Goal: Use online tool/utility: Utilize a website feature to perform a specific function

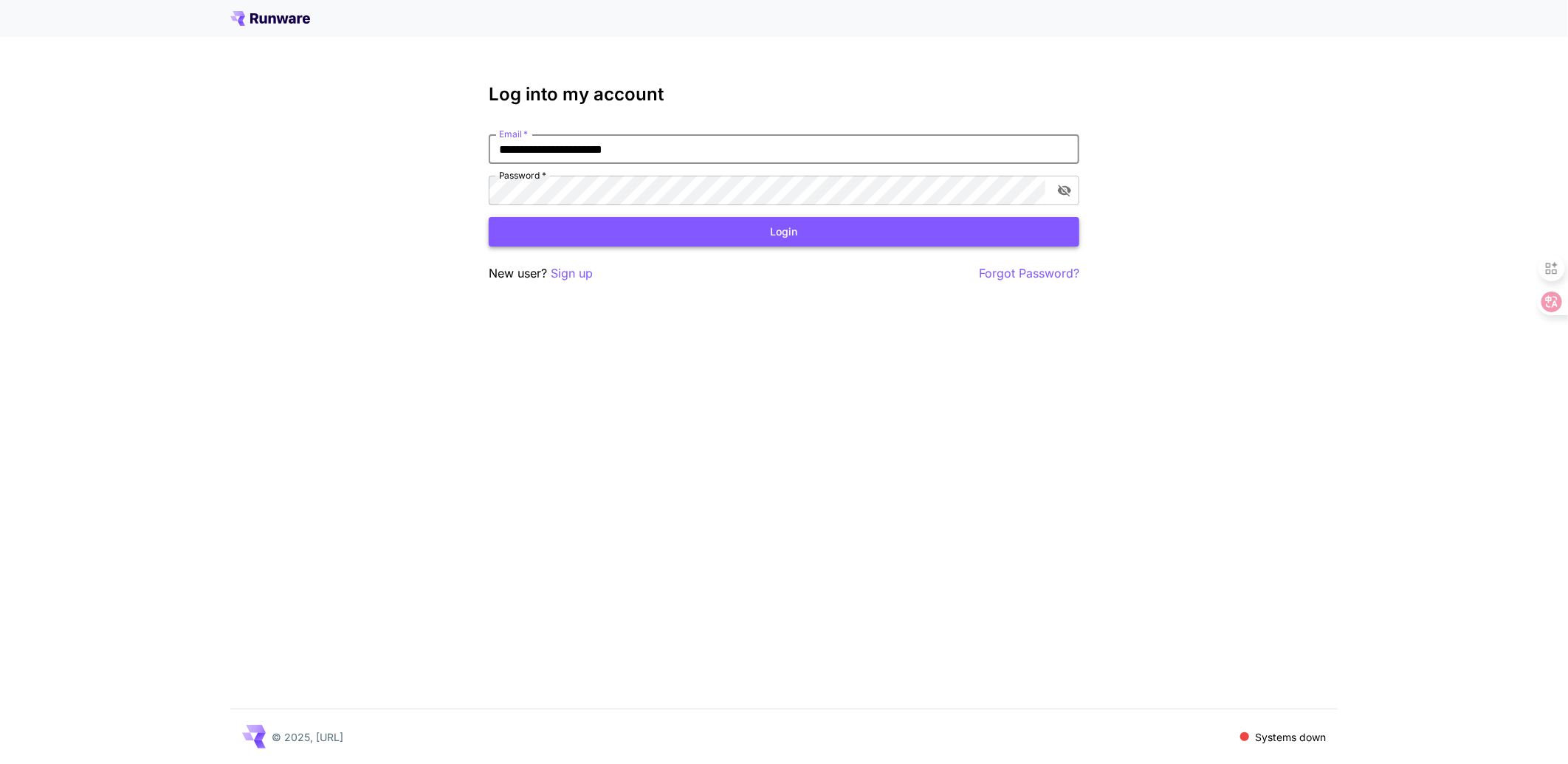
click at [778, 235] on button "Login" at bounding box center [784, 232] width 591 height 30
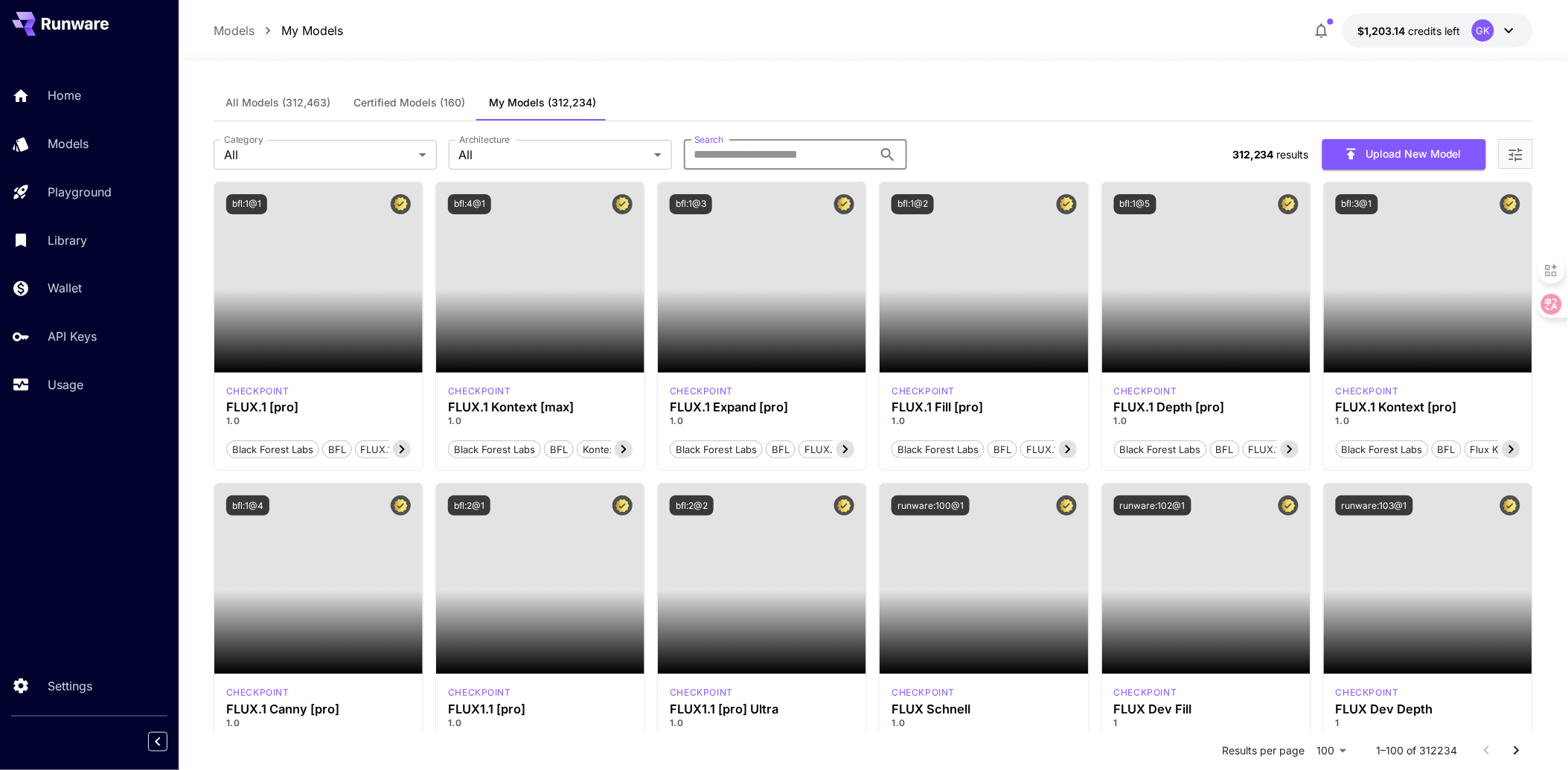
click at [758, 161] on input "Search" at bounding box center [778, 154] width 189 height 30
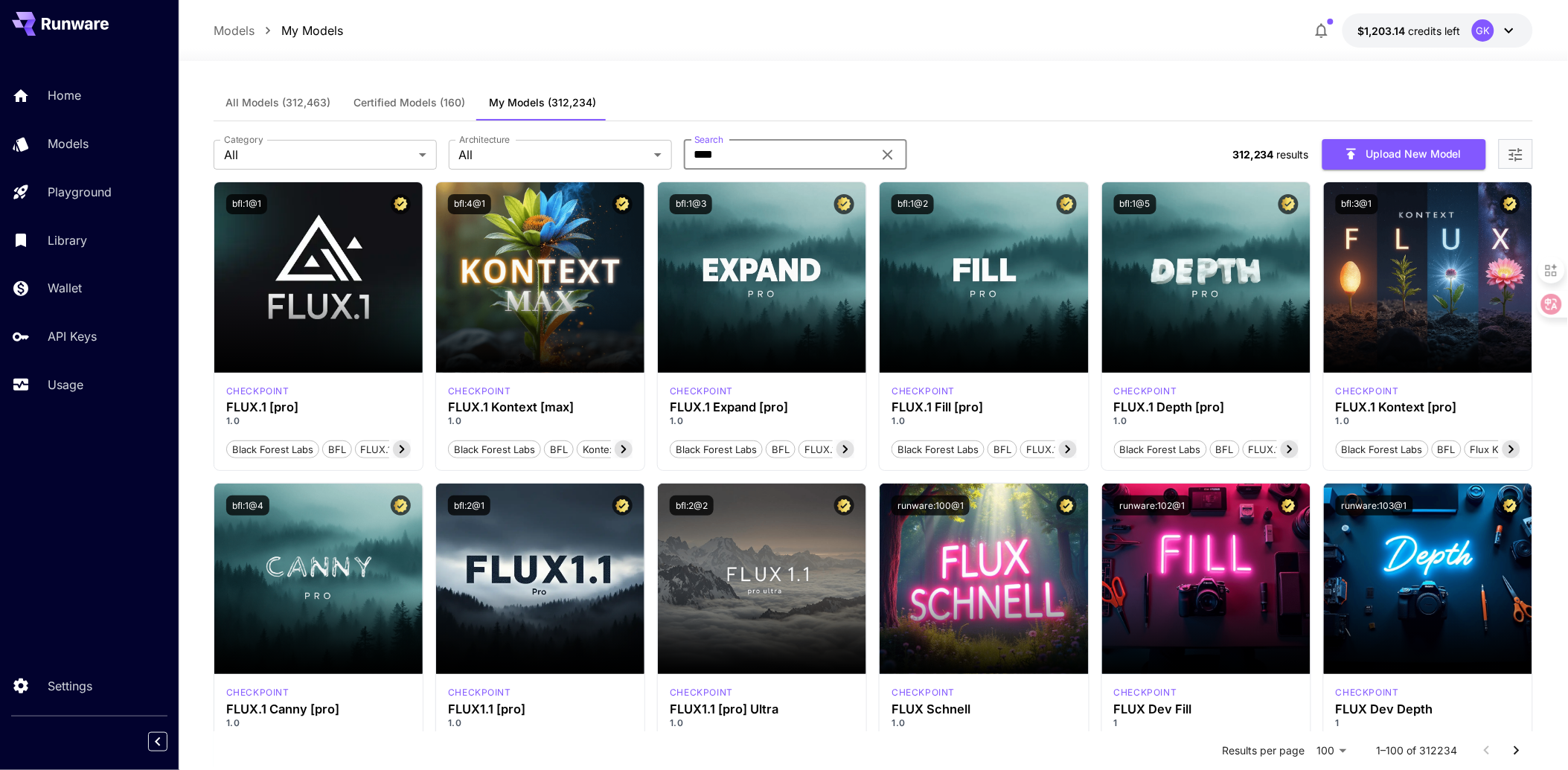
type input "****"
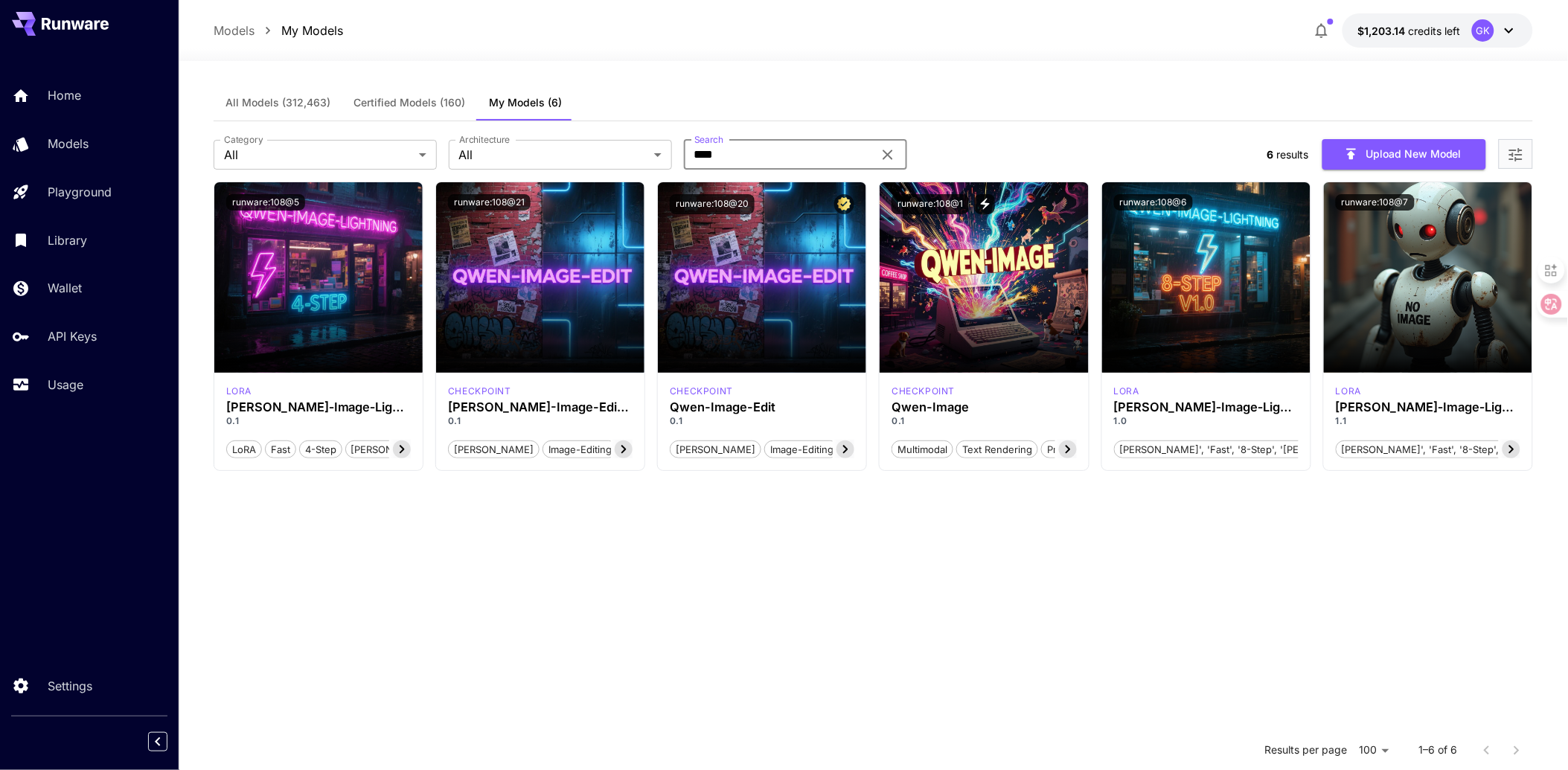
click at [861, 621] on section "runware:108@5 lora Qwen‑Image‑Lightning (4 steps) 0.1 LoRA Fast 4-step Qwen-ima…" at bounding box center [873, 566] width 1321 height 770
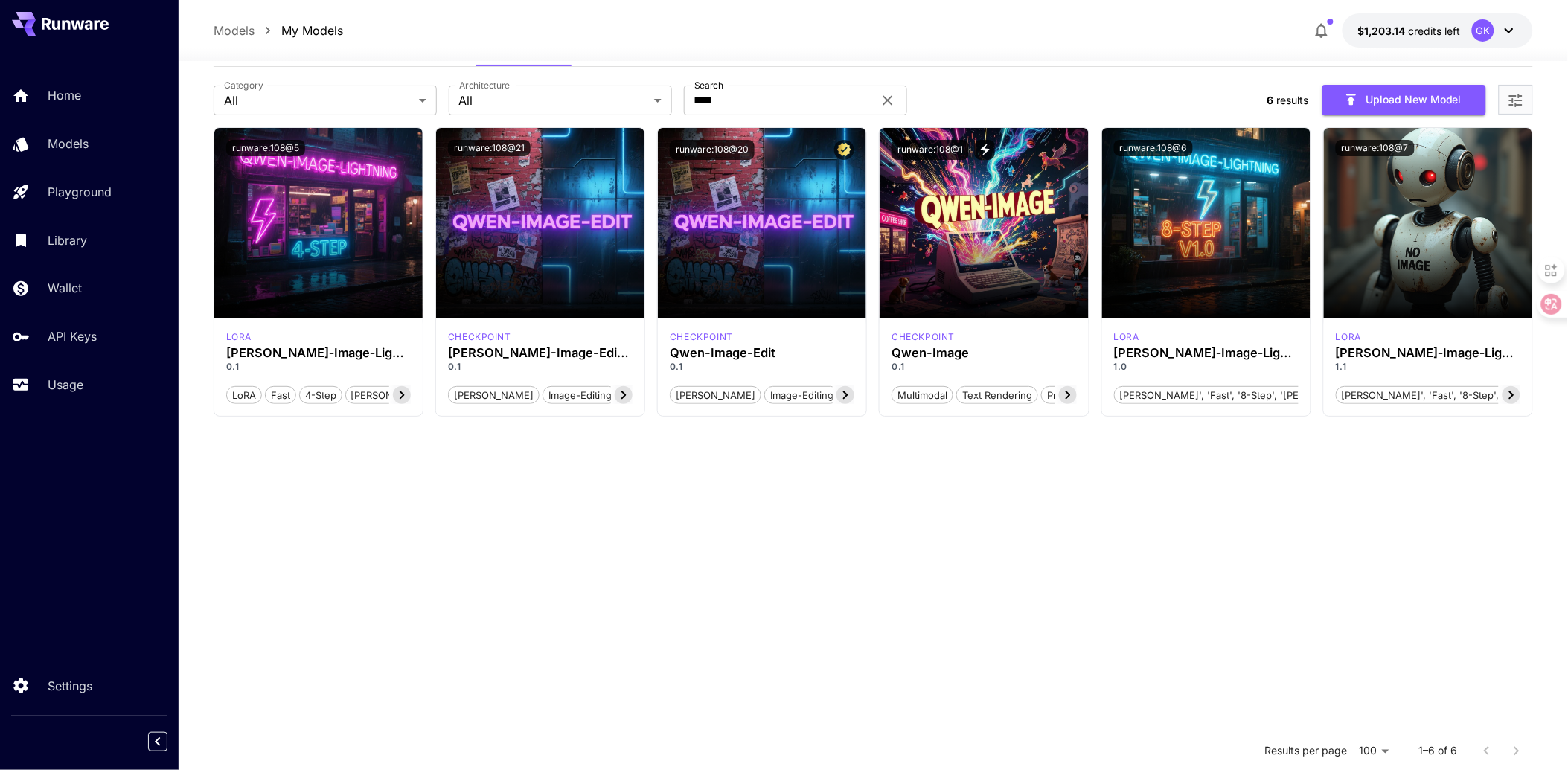
scroll to position [82, 0]
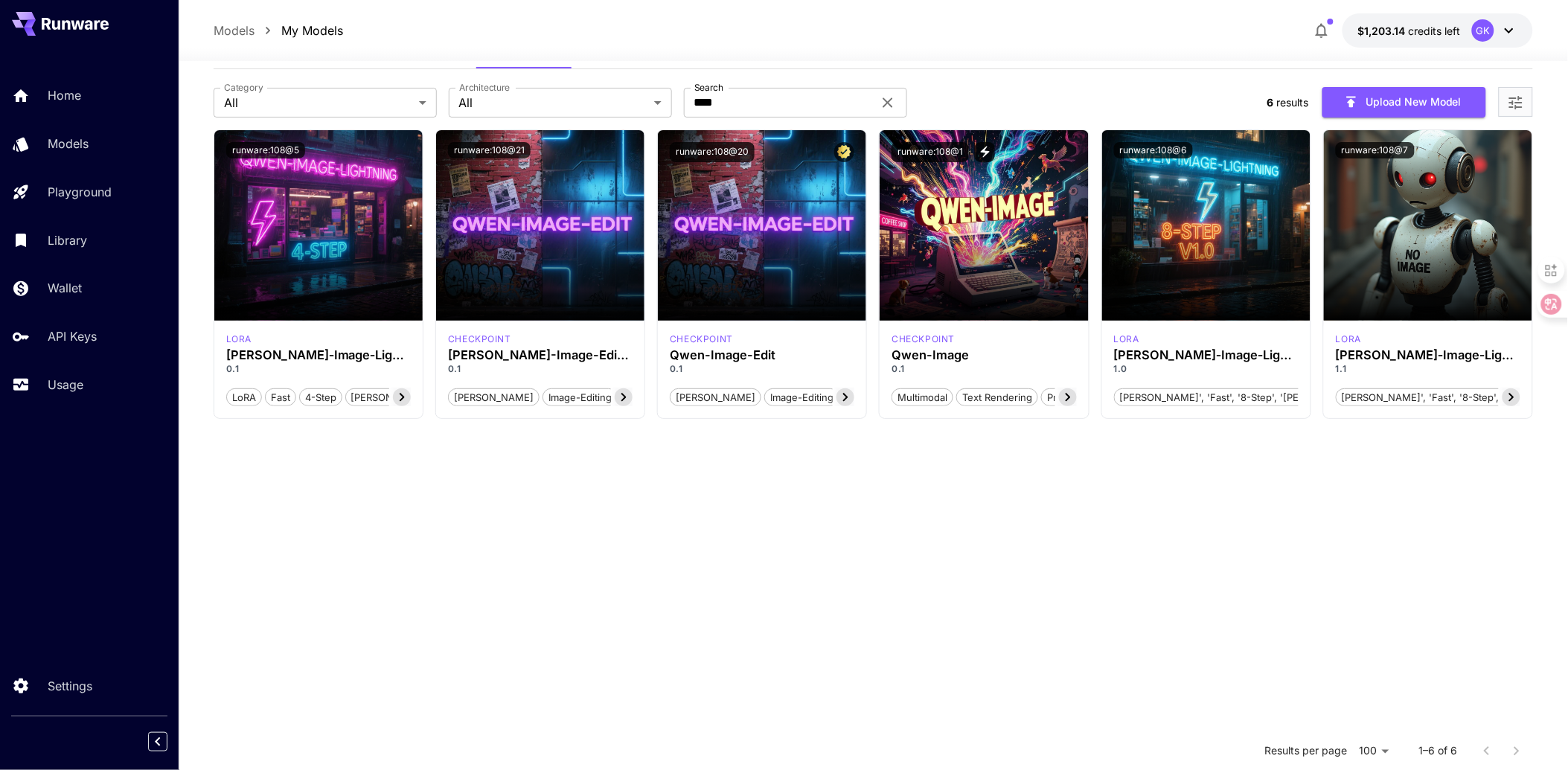
click at [733, 561] on section "runware:108@5 lora Qwen‑Image‑Lightning (4 steps) 0.1 LoRA Fast 4-step Qwen-ima…" at bounding box center [873, 514] width 1321 height 770
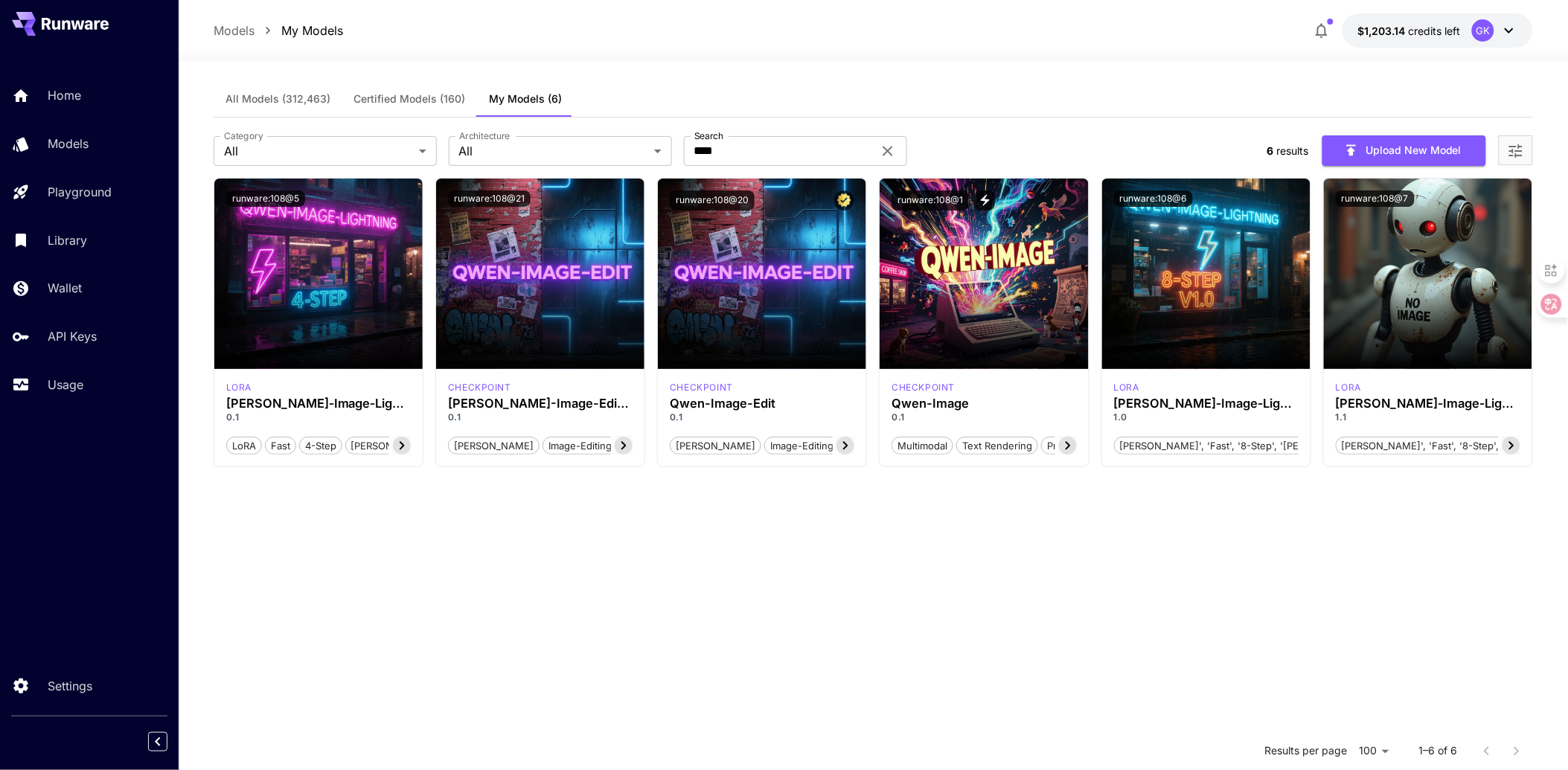
scroll to position [0, 0]
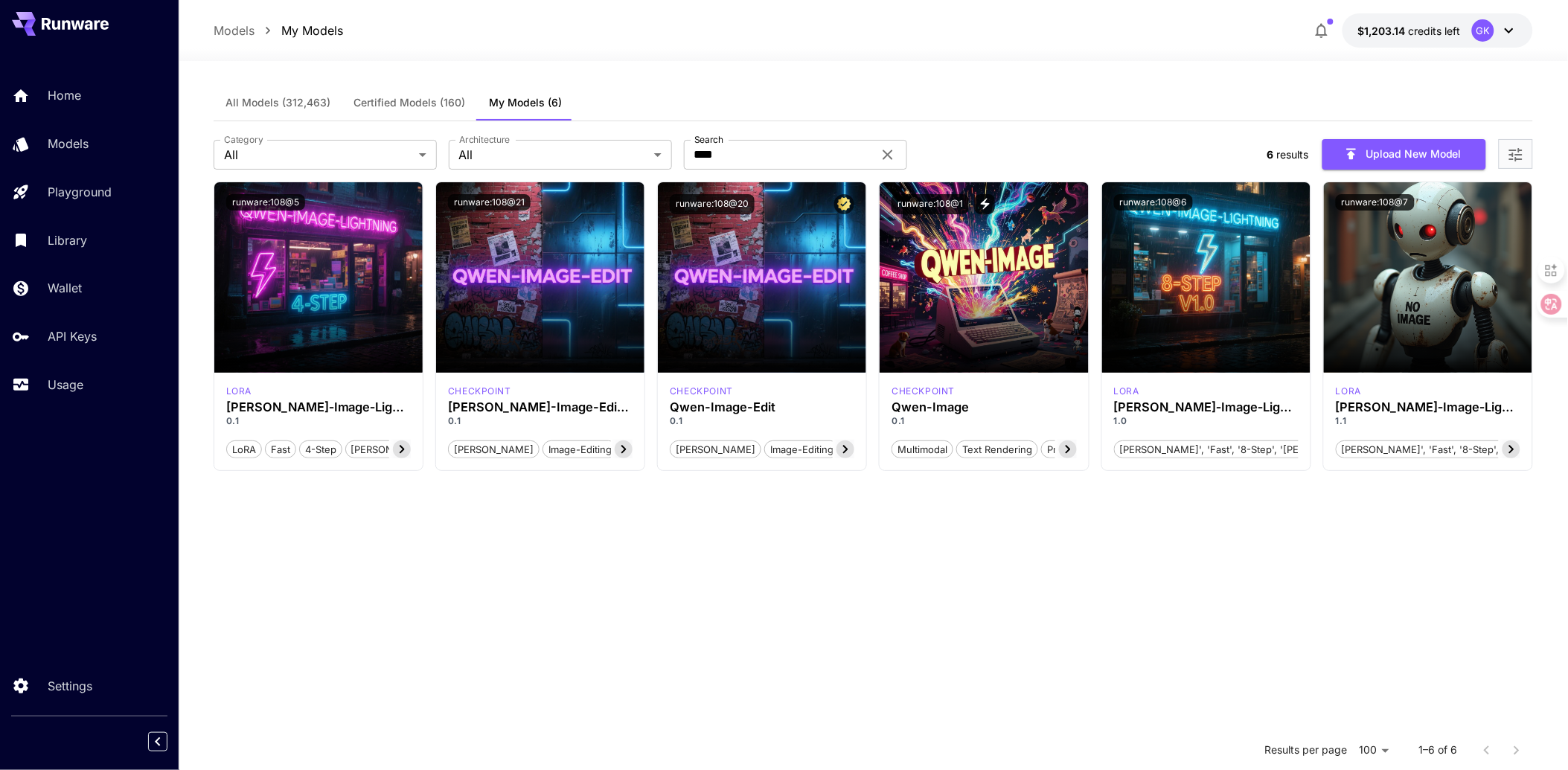
click at [1363, 502] on section "runware:108@5 lora Qwen‑Image‑Lightning (4 steps) 0.1 LoRA Fast 4-step Qwen-ima…" at bounding box center [873, 566] width 1321 height 770
click at [117, 133] on link "Models" at bounding box center [89, 144] width 179 height 37
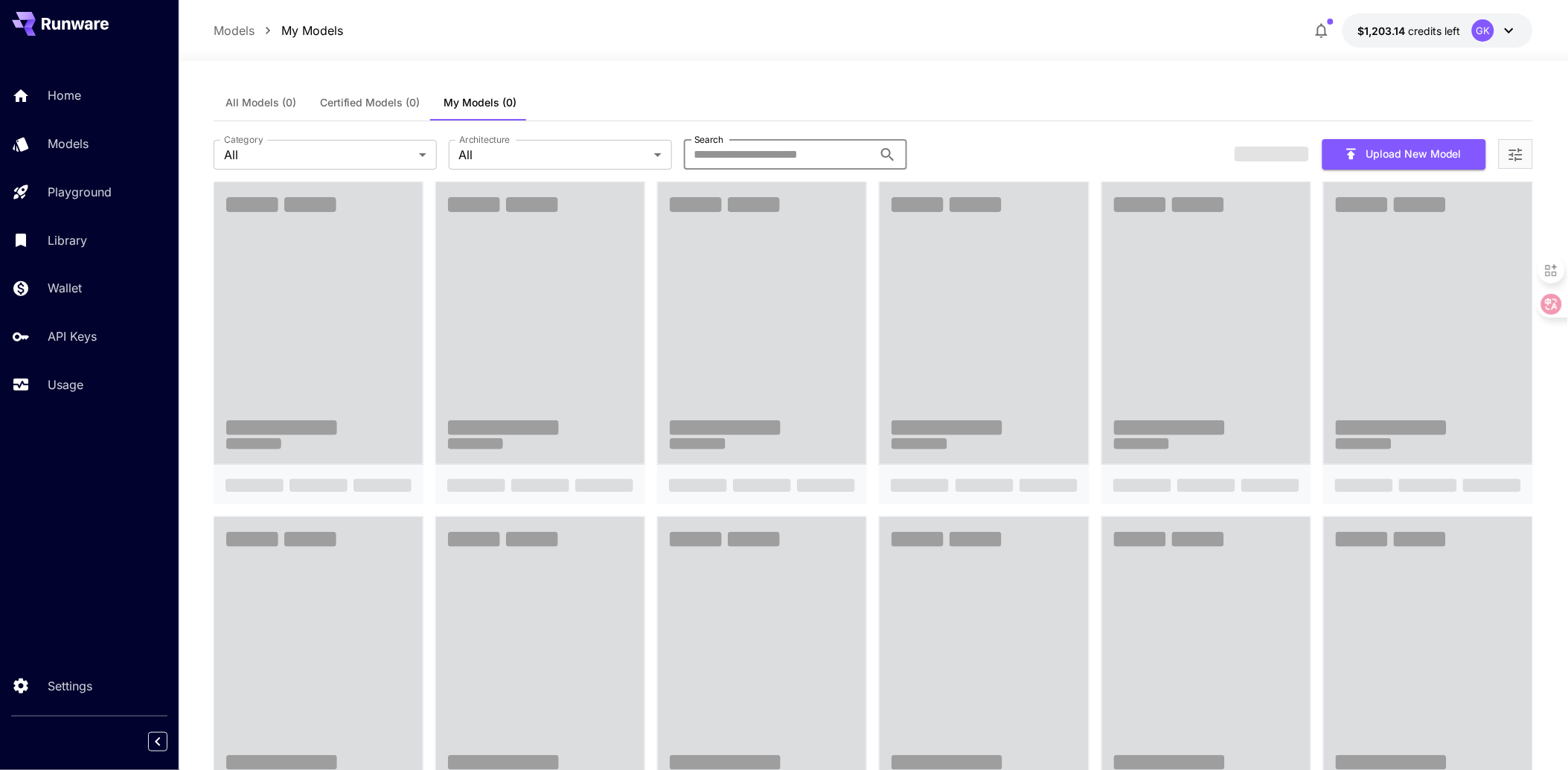
drag, startPoint x: 0, startPoint y: 0, endPoint x: 762, endPoint y: 157, distance: 778.0
click at [762, 157] on input "Search" at bounding box center [778, 154] width 189 height 30
type input "*********"
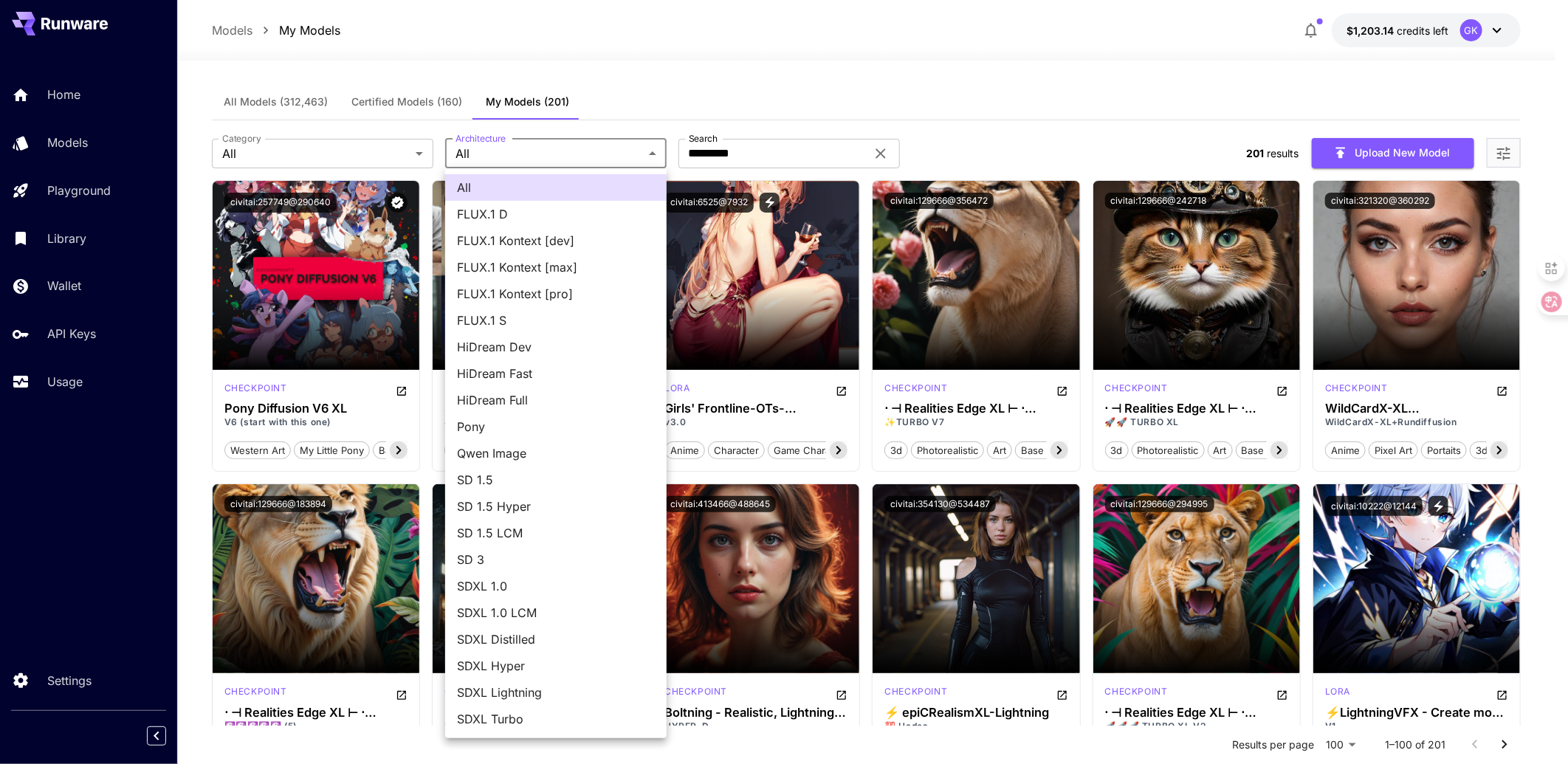
click at [336, 143] on div at bounding box center [784, 382] width 1568 height 764
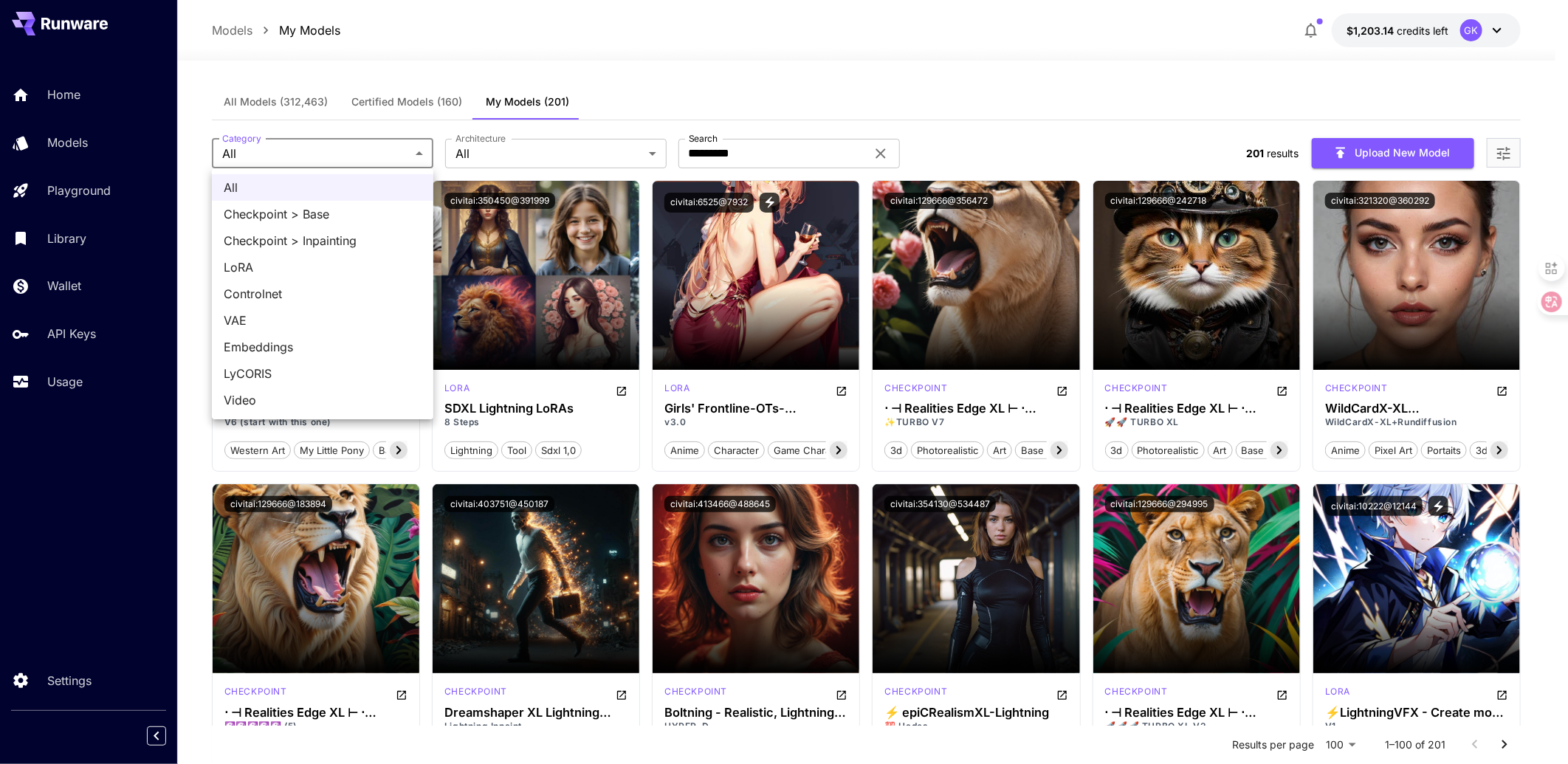
click at [321, 262] on span "LoRA" at bounding box center [322, 267] width 198 height 17
type input "****"
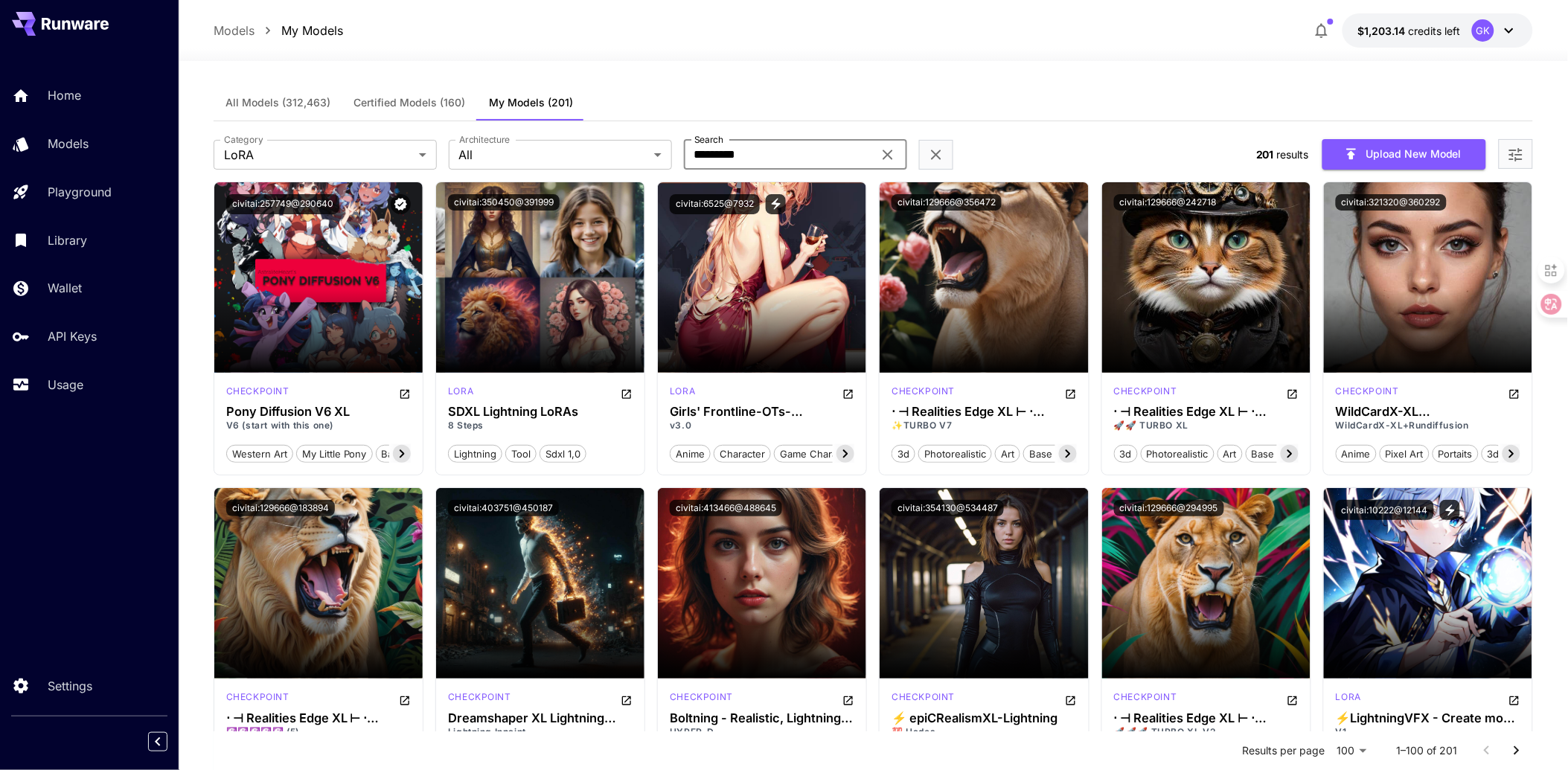
click at [725, 156] on input "*********" at bounding box center [778, 154] width 189 height 30
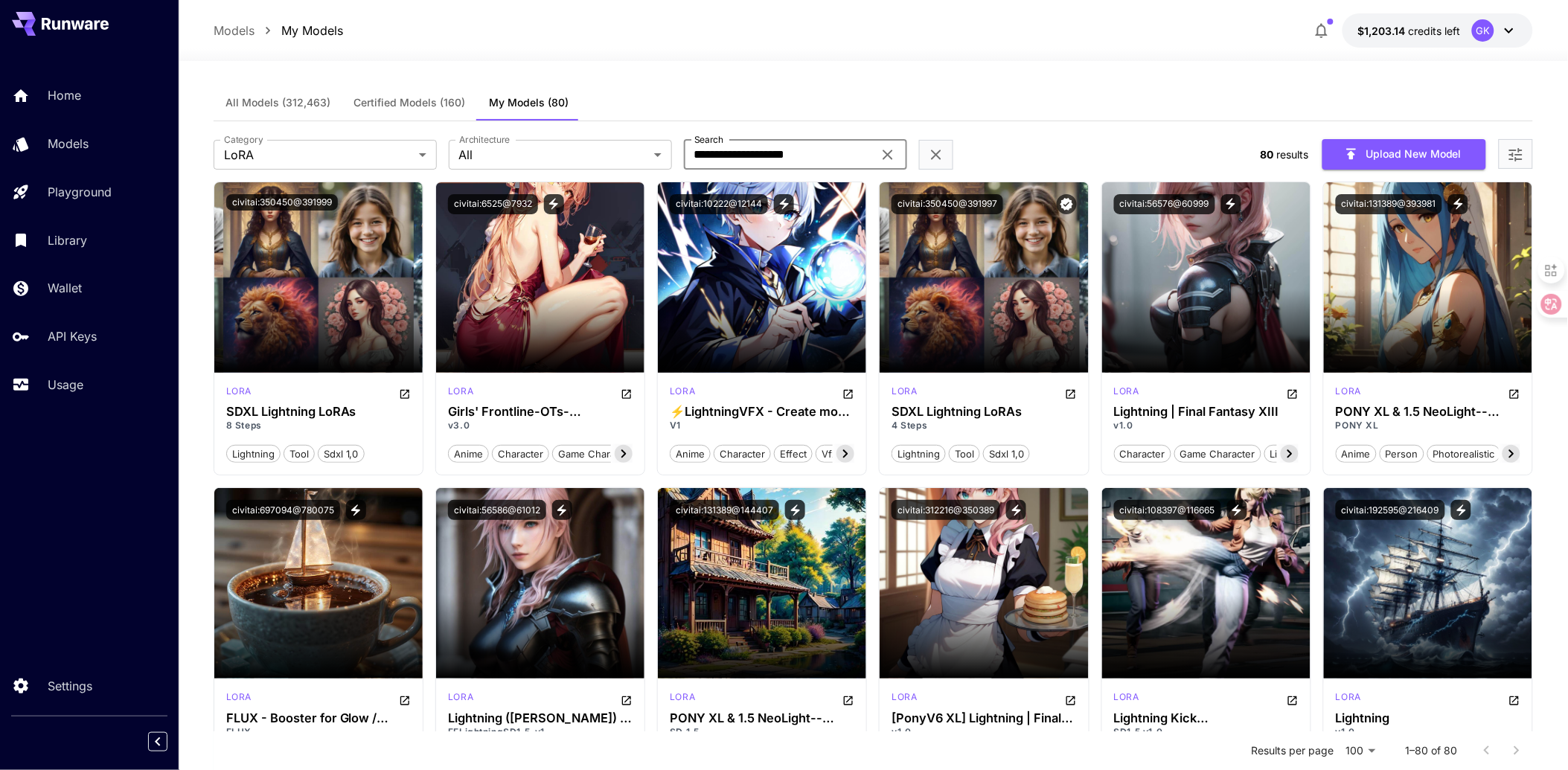
type input "**********"
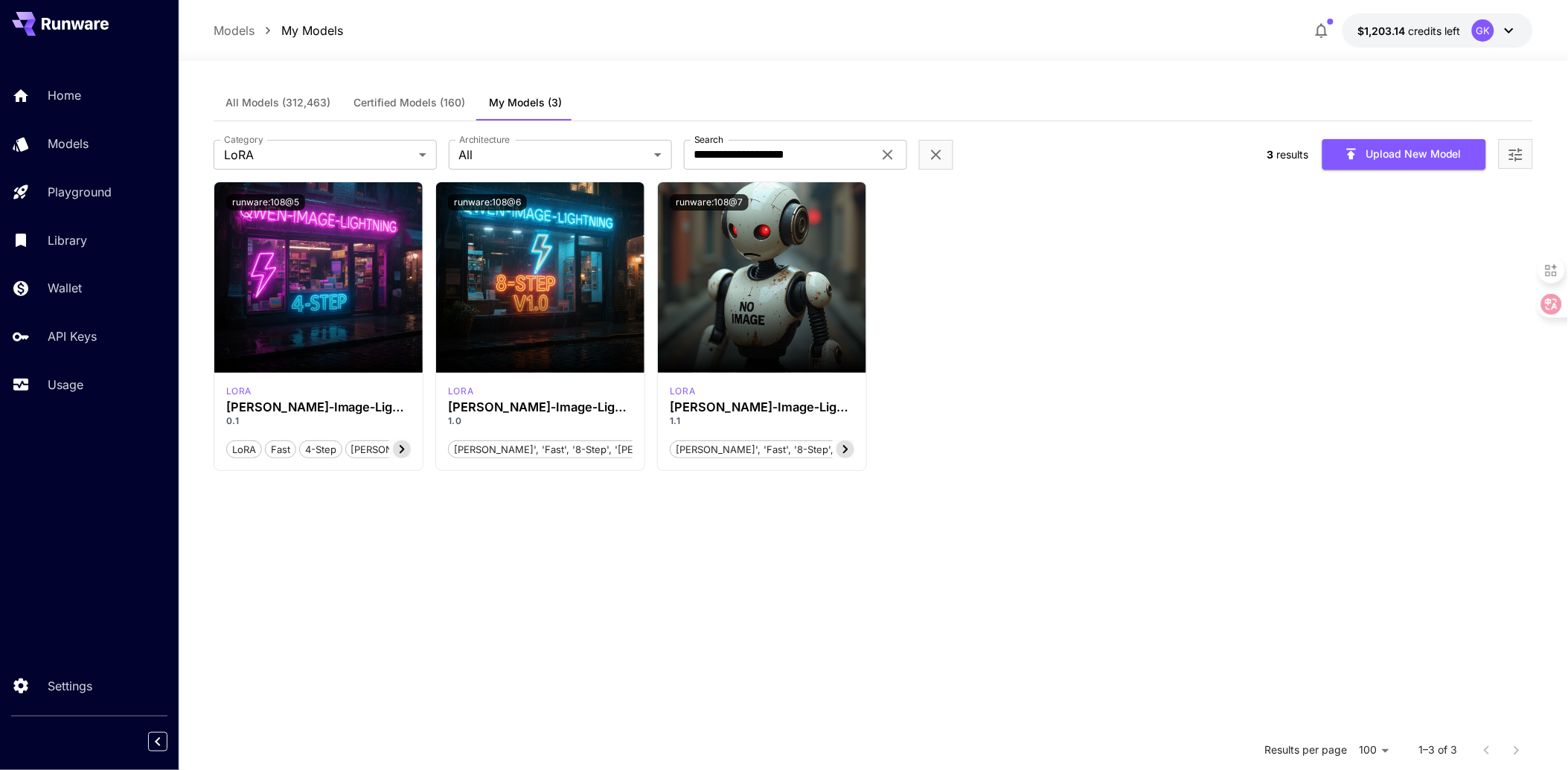
click at [768, 561] on section "runware:108@5 lora Qwen‑Image‑Lightning (4 steps) 0.1 LoRA Fast 4-step Qwen-ima…" at bounding box center [873, 566] width 1321 height 770
click at [775, 651] on section "runware:108@5 lora Qwen‑Image‑Lightning (4 steps) 0.1 LoRA Fast 4-step Qwen-ima…" at bounding box center [873, 566] width 1321 height 770
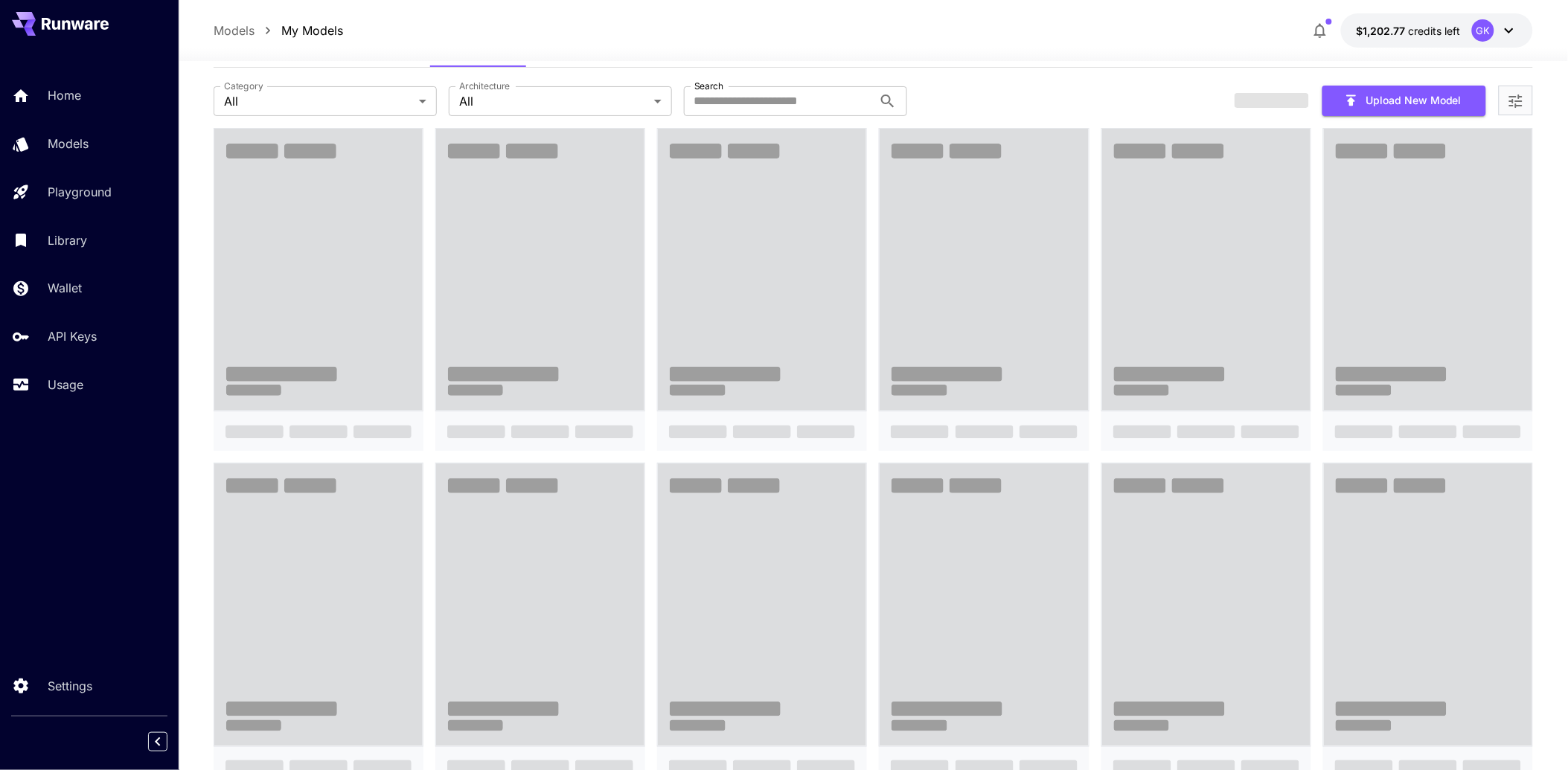
scroll to position [82, 0]
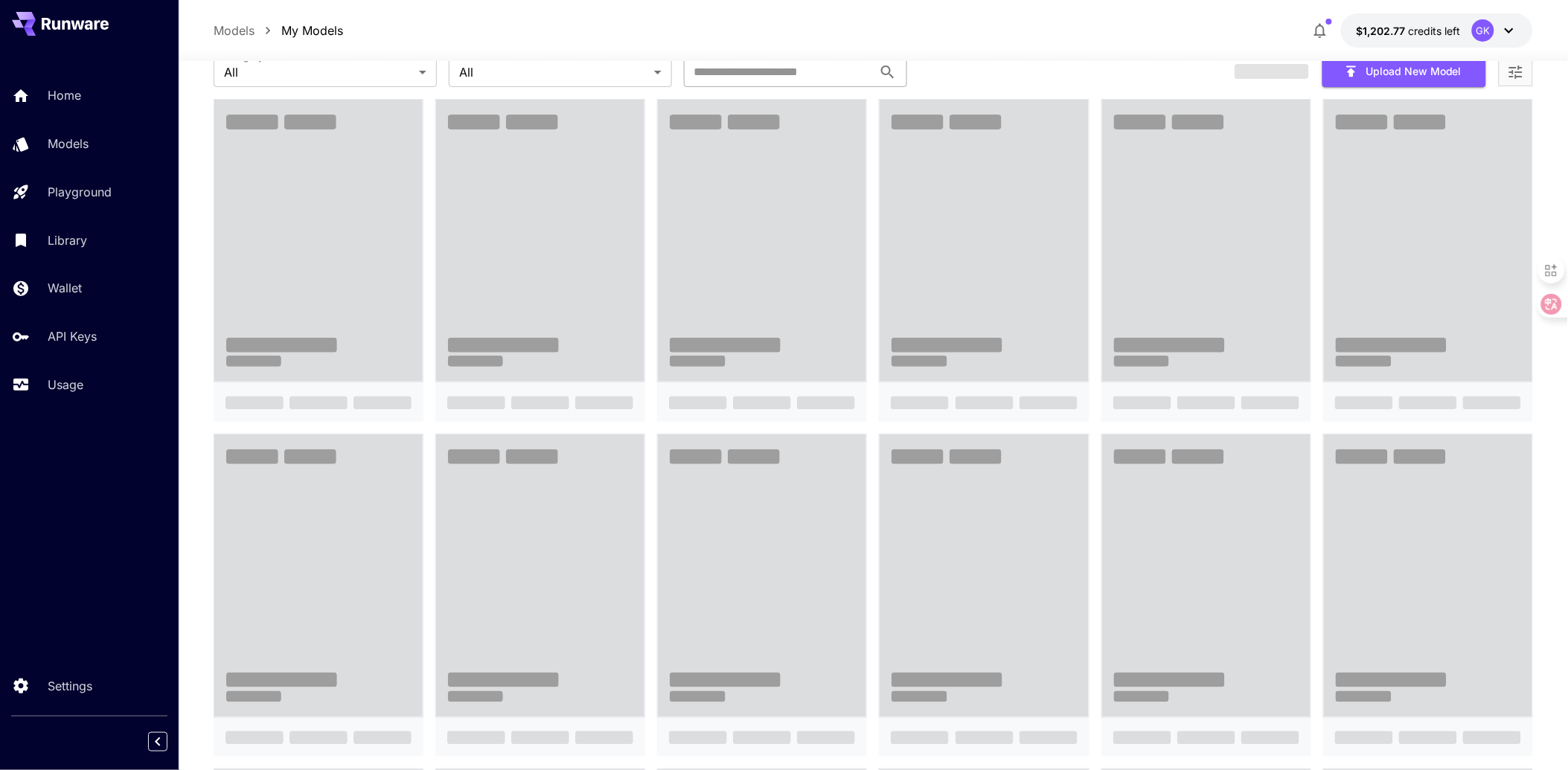
click at [727, 76] on input "Search" at bounding box center [778, 72] width 189 height 30
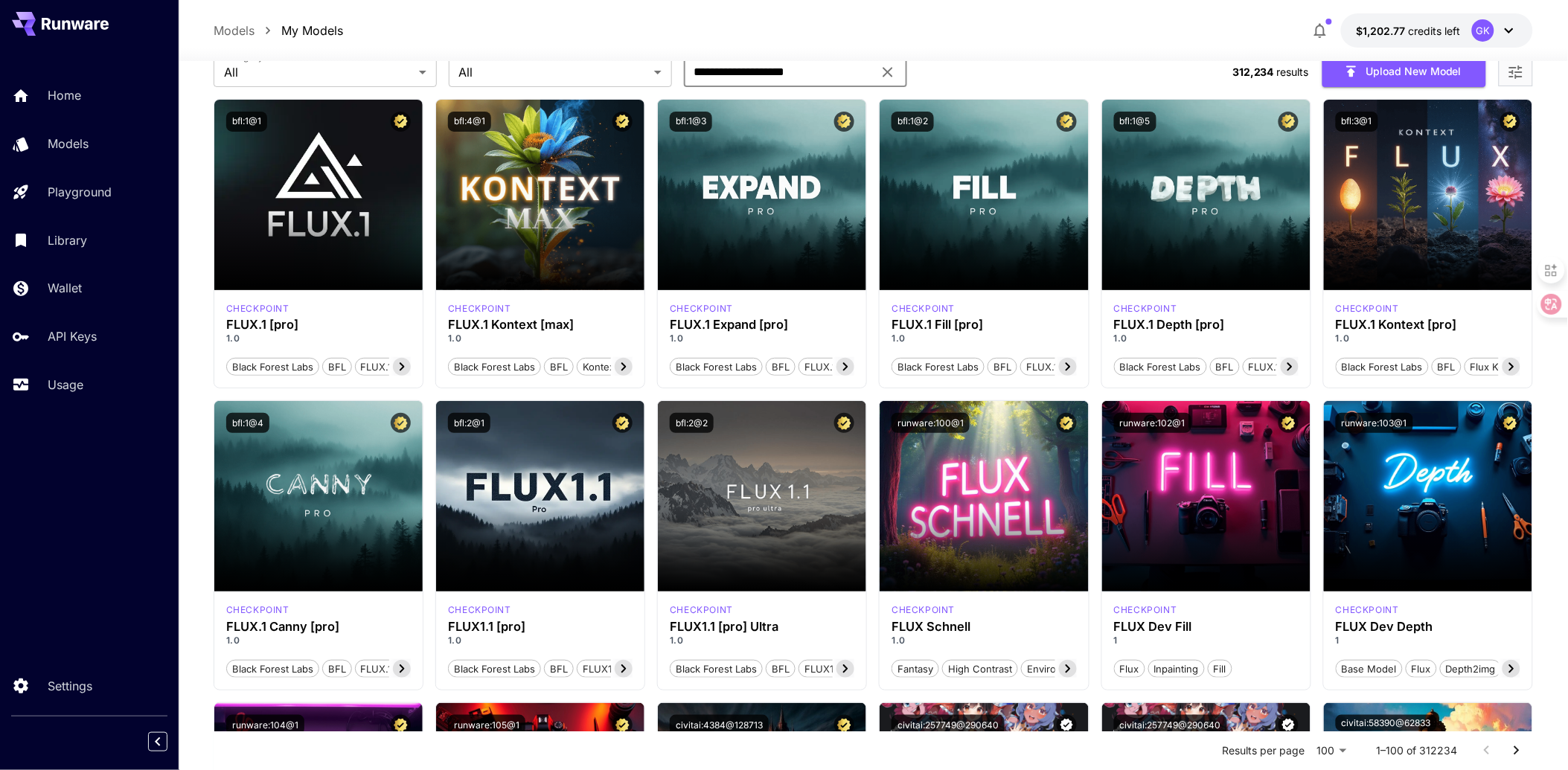
type input "**********"
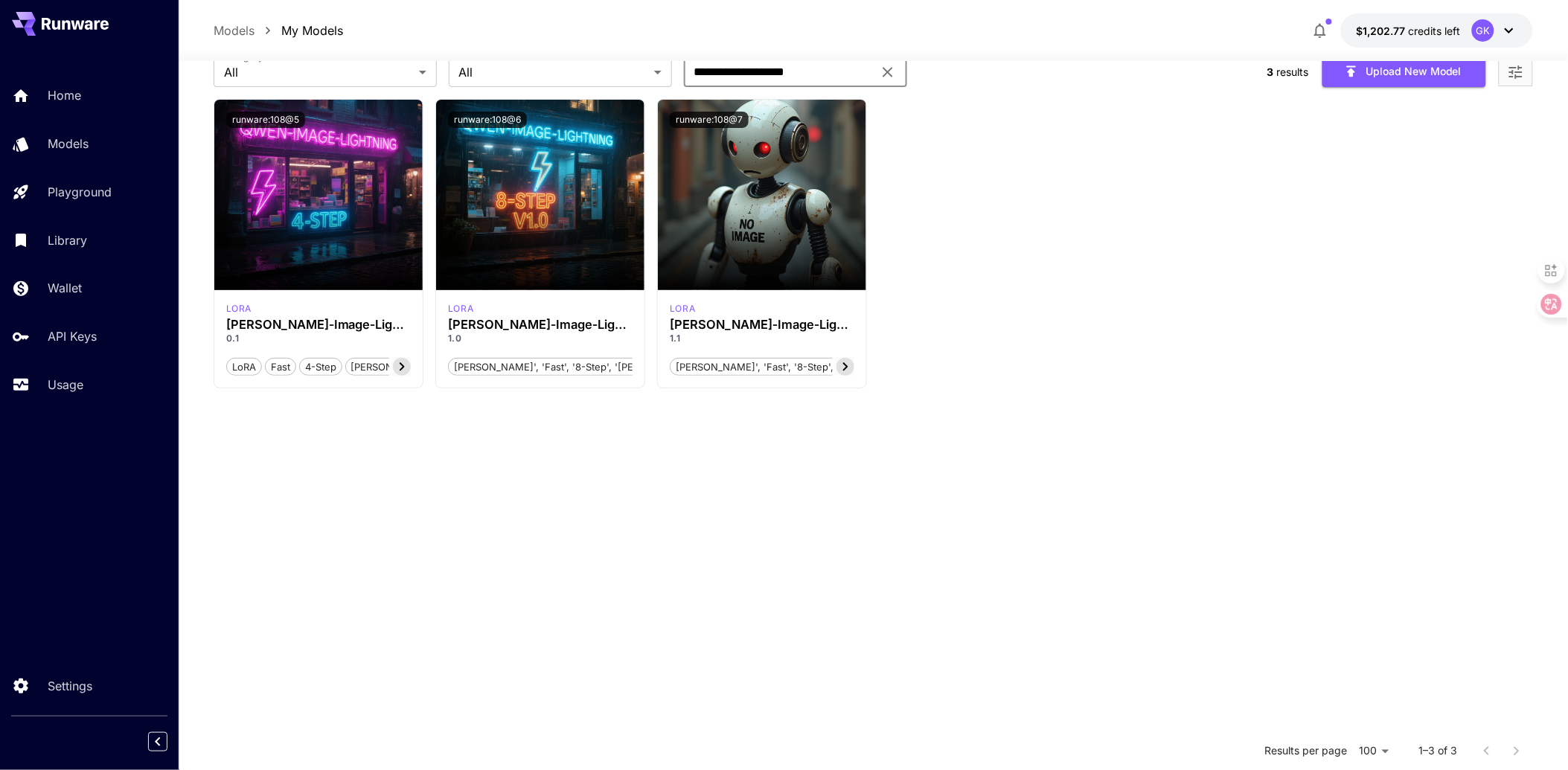
click at [854, 481] on section "runware:108@5 lora Qwen‑Image‑Lightning (4 steps) 0.1 LoRA Fast 4-step Qwen-ima…" at bounding box center [873, 484] width 1321 height 770
click at [828, 471] on section "runware:108@5 lora Qwen‑Image‑Lightning (4 steps) 0.1 LoRA Fast 4-step Qwen-ima…" at bounding box center [873, 484] width 1321 height 770
click at [820, 466] on section "runware:108@5 lora Qwen‑Image‑Lightning (4 steps) 0.1 LoRA Fast 4-step Qwen-ima…" at bounding box center [873, 484] width 1321 height 770
click at [634, 559] on section "runware:108@5 lora Qwen‑Image‑Lightning (4 steps) 0.1 LoRA Fast 4-step Qwen-ima…" at bounding box center [873, 484] width 1321 height 770
click at [780, 601] on section "runware:108@5 lora Qwen‑Image‑Lightning (4 steps) 0.1 LoRA Fast 4-step Qwen-ima…" at bounding box center [873, 484] width 1321 height 770
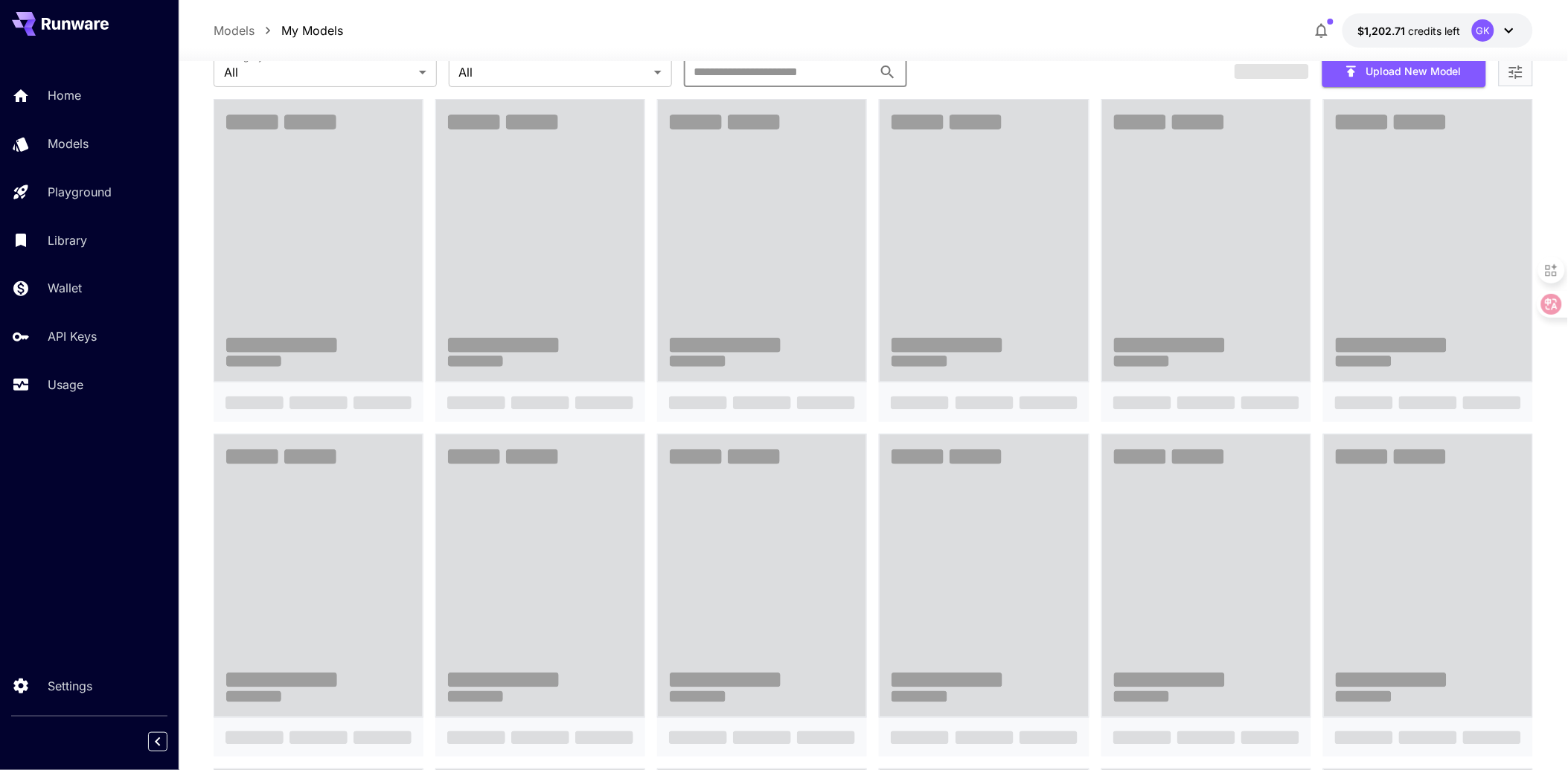
click at [758, 79] on input "Search" at bounding box center [778, 72] width 189 height 30
type input "**********"
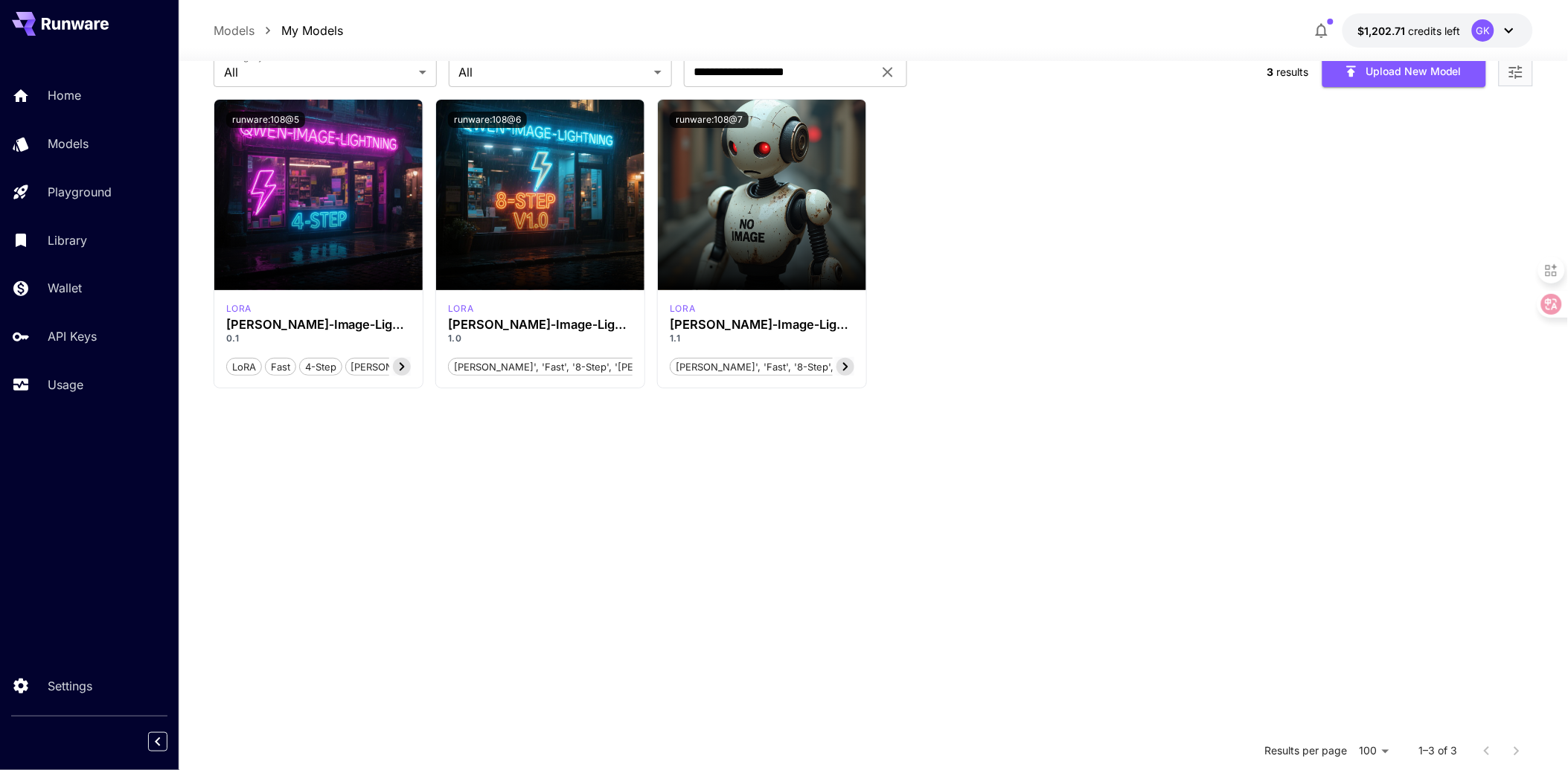
click at [845, 470] on section "runware:108@5 lora Qwen‑Image‑Lightning (4 steps) 0.1 LoRA Fast 4-step Qwen-ima…" at bounding box center [873, 484] width 1321 height 770
click at [624, 514] on section "runware:108@5 lora Qwen‑Image‑Lightning (4 steps) 0.1 LoRA Fast 4-step Qwen-ima…" at bounding box center [873, 484] width 1321 height 770
click at [687, 615] on section "runware:108@5 lora Qwen‑Image‑Lightning (4 steps) 0.1 LoRA Fast 4-step Qwen-ima…" at bounding box center [873, 484] width 1321 height 770
click at [728, 574] on section "runware:108@5 lora Qwen‑Image‑Lightning (4 steps) 0.1 LoRA Fast 4-step Qwen-ima…" at bounding box center [873, 484] width 1321 height 770
click at [1144, 289] on div "runware:108@5 lora Qwen‑Image‑Lightning (4 steps) 0.1 LoRA Fast 4-step Qwen-ima…" at bounding box center [873, 243] width 1321 height 290
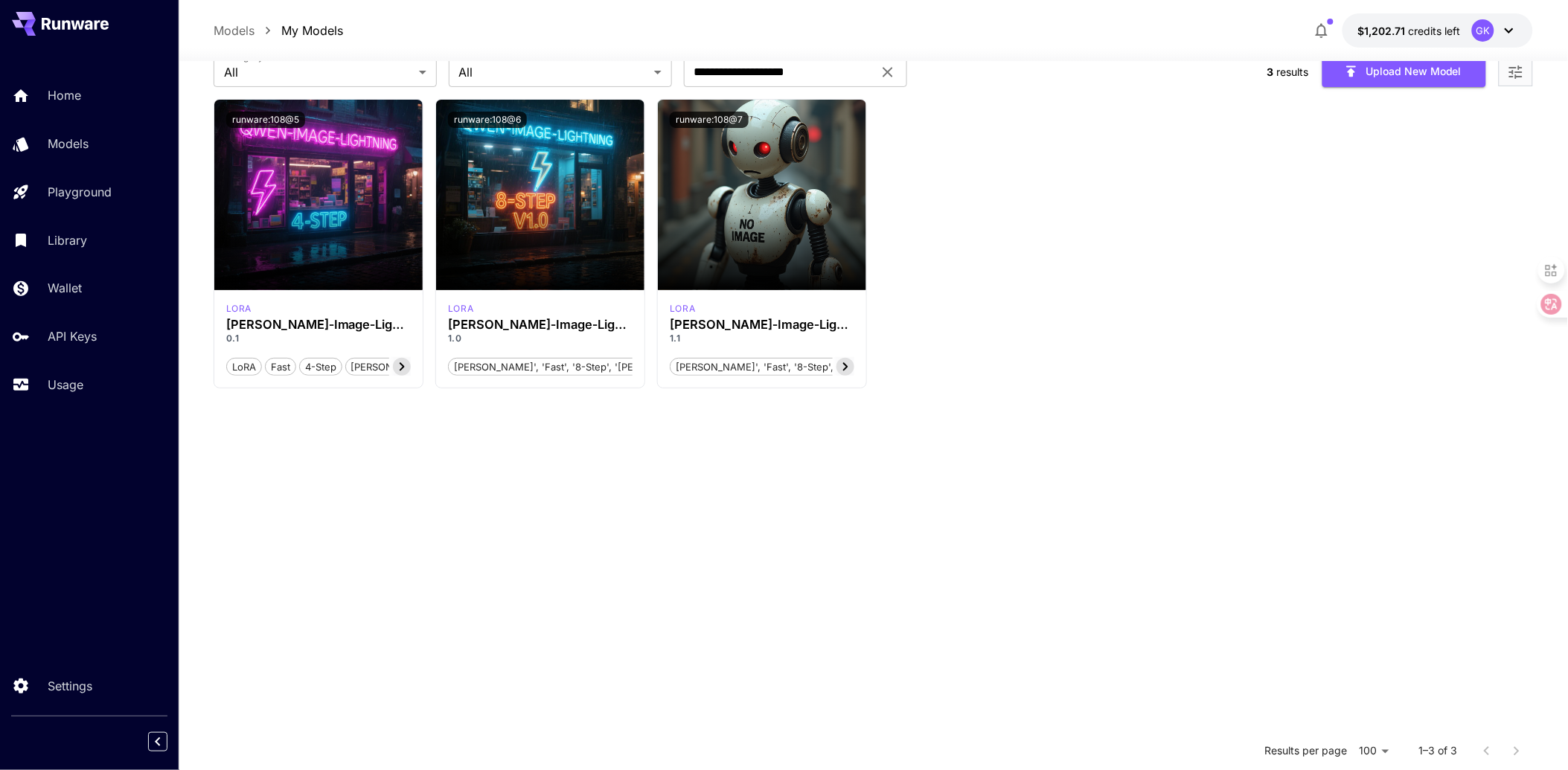
click at [702, 486] on section "runware:108@5 lora Qwen‑Image‑Lightning (4 steps) 0.1 LoRA Fast 4-step Qwen-ima…" at bounding box center [873, 484] width 1321 height 770
click at [398, 506] on section "runware:108@5 lora Qwen‑Image‑Lightning (4 steps) 0.1 LoRA Fast 4-step Qwen-ima…" at bounding box center [873, 484] width 1321 height 770
click at [505, 545] on section "runware:108@5 lora Qwen‑Image‑Lightning (4 steps) 0.1 LoRA Fast 4-step Qwen-ima…" at bounding box center [873, 484] width 1321 height 770
click at [502, 544] on section "runware:108@5 lora Qwen‑Image‑Lightning (4 steps) 0.1 LoRA Fast 4-step Qwen-ima…" at bounding box center [873, 484] width 1321 height 770
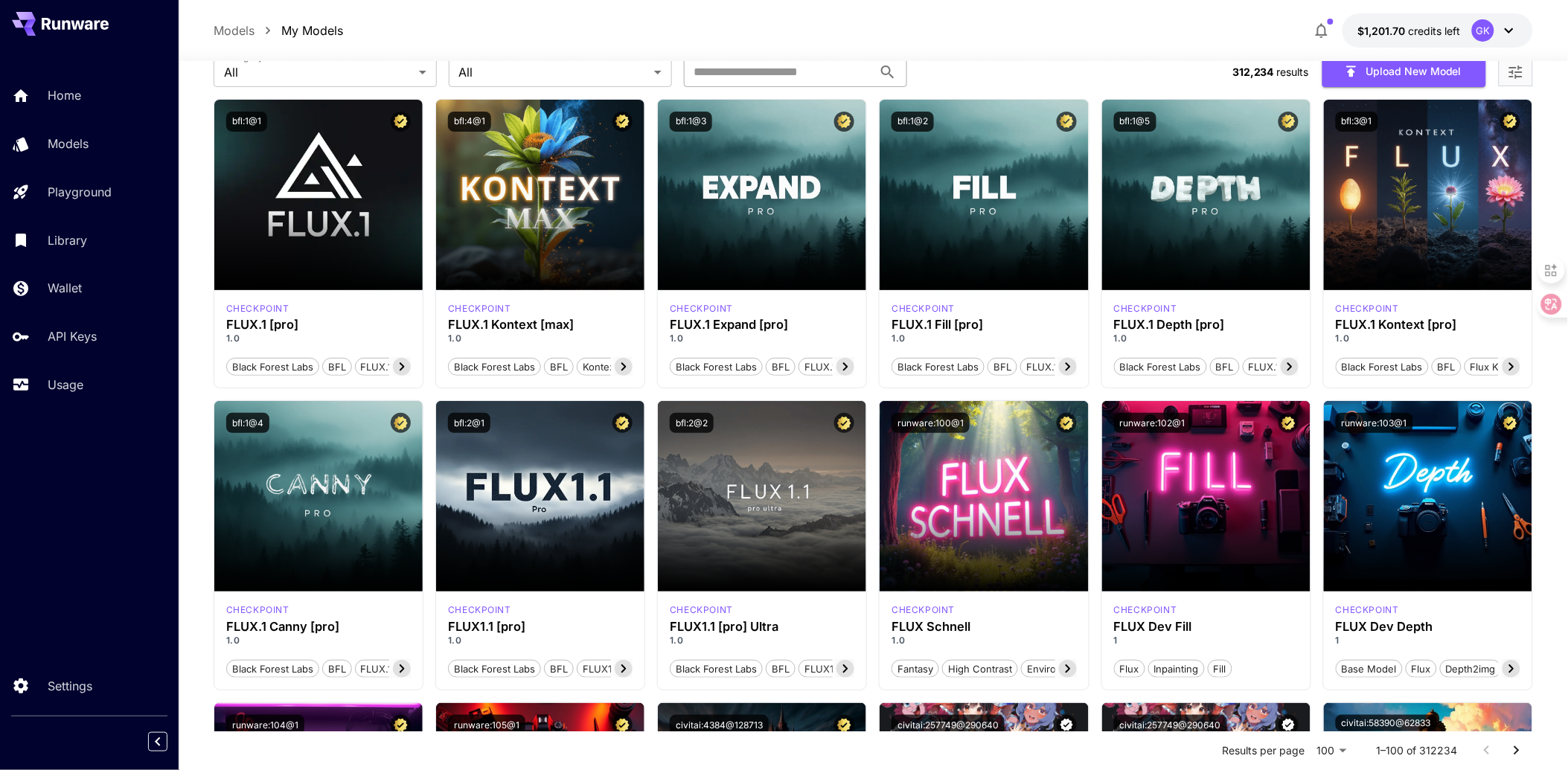
drag, startPoint x: 769, startPoint y: 70, endPoint x: 590, endPoint y: 108, distance: 183.0
click at [769, 70] on input "Search" at bounding box center [778, 72] width 189 height 30
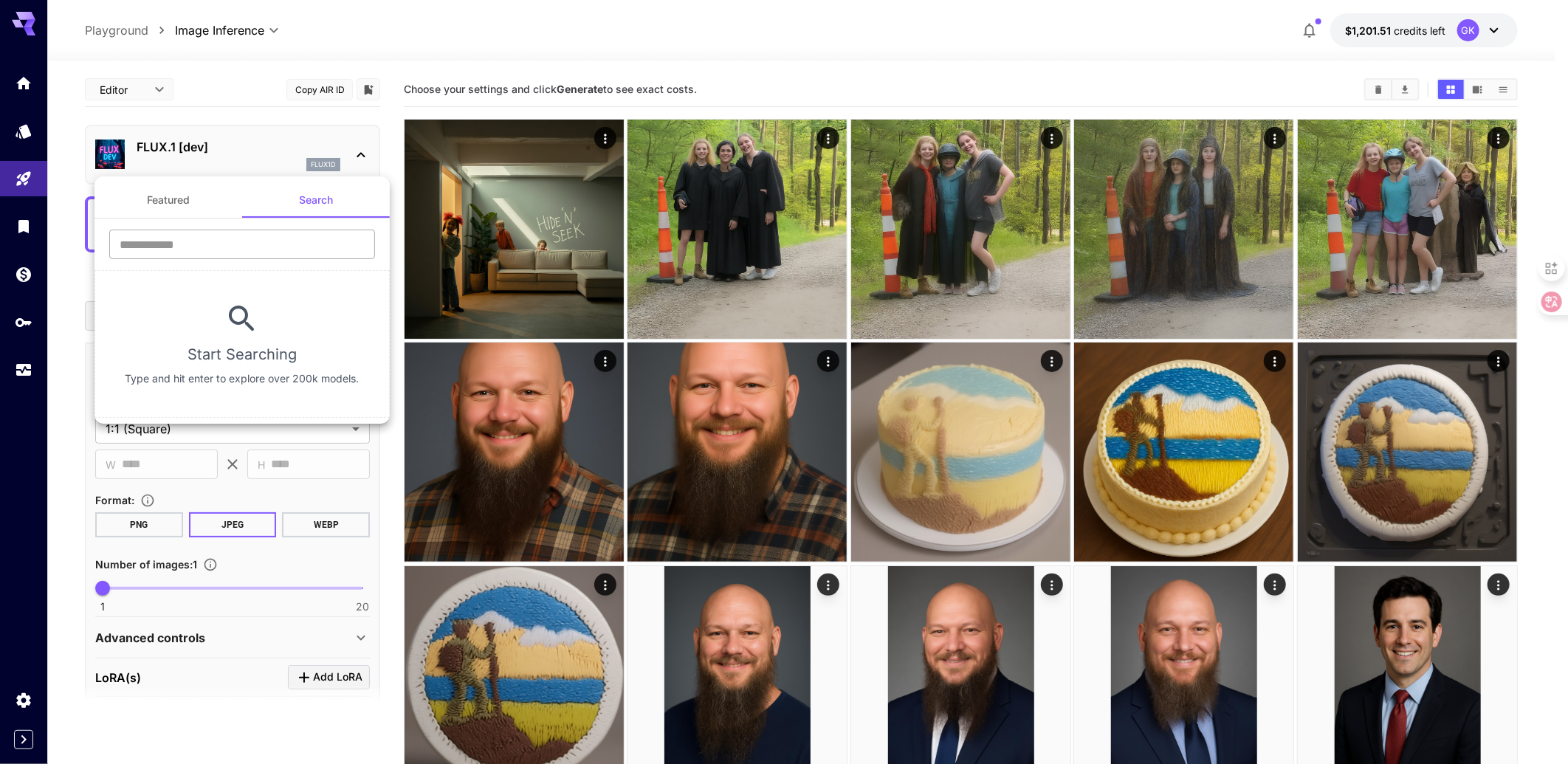
click at [239, 242] on input "text" at bounding box center [242, 244] width 266 height 30
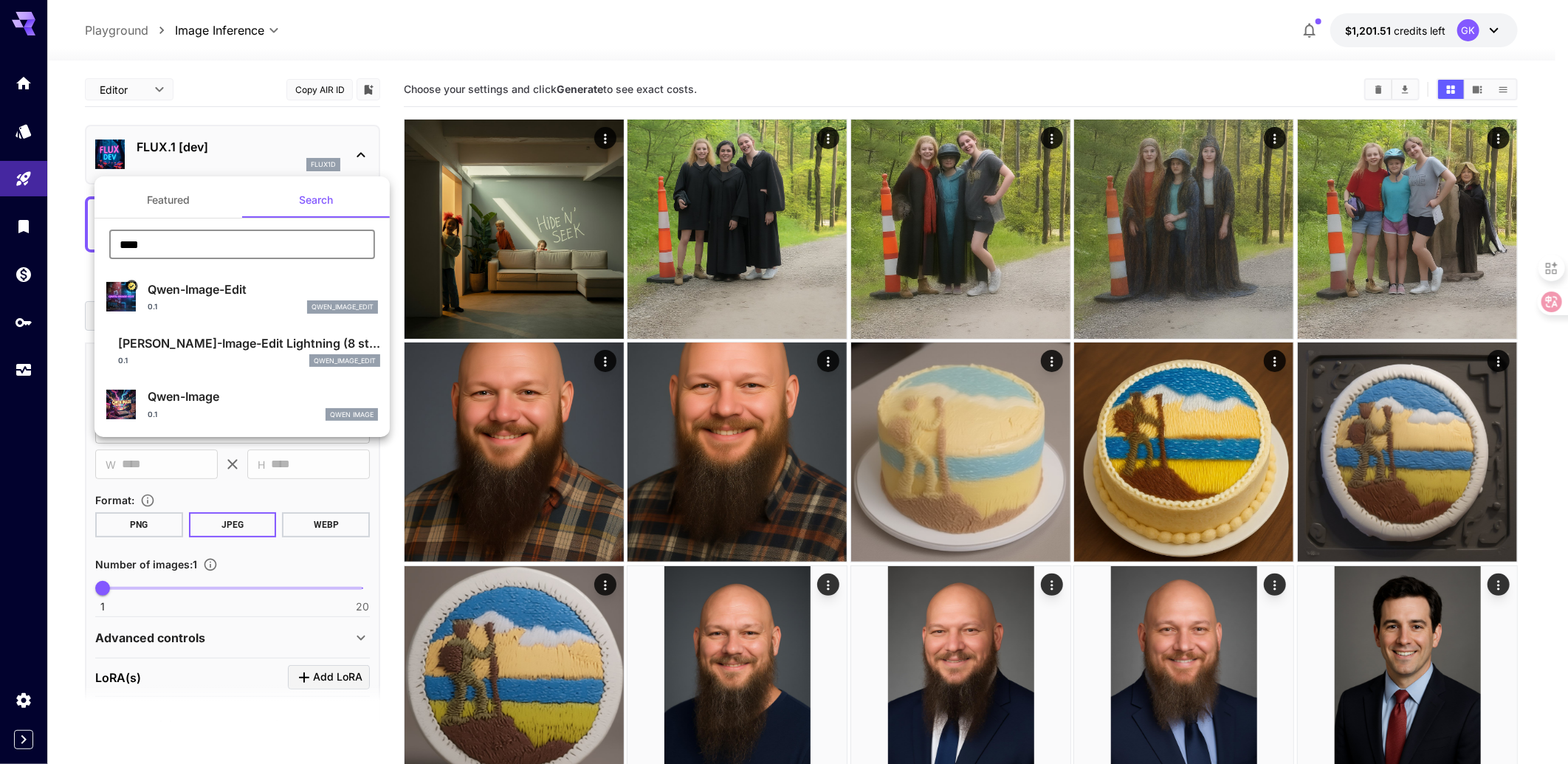
type input "****"
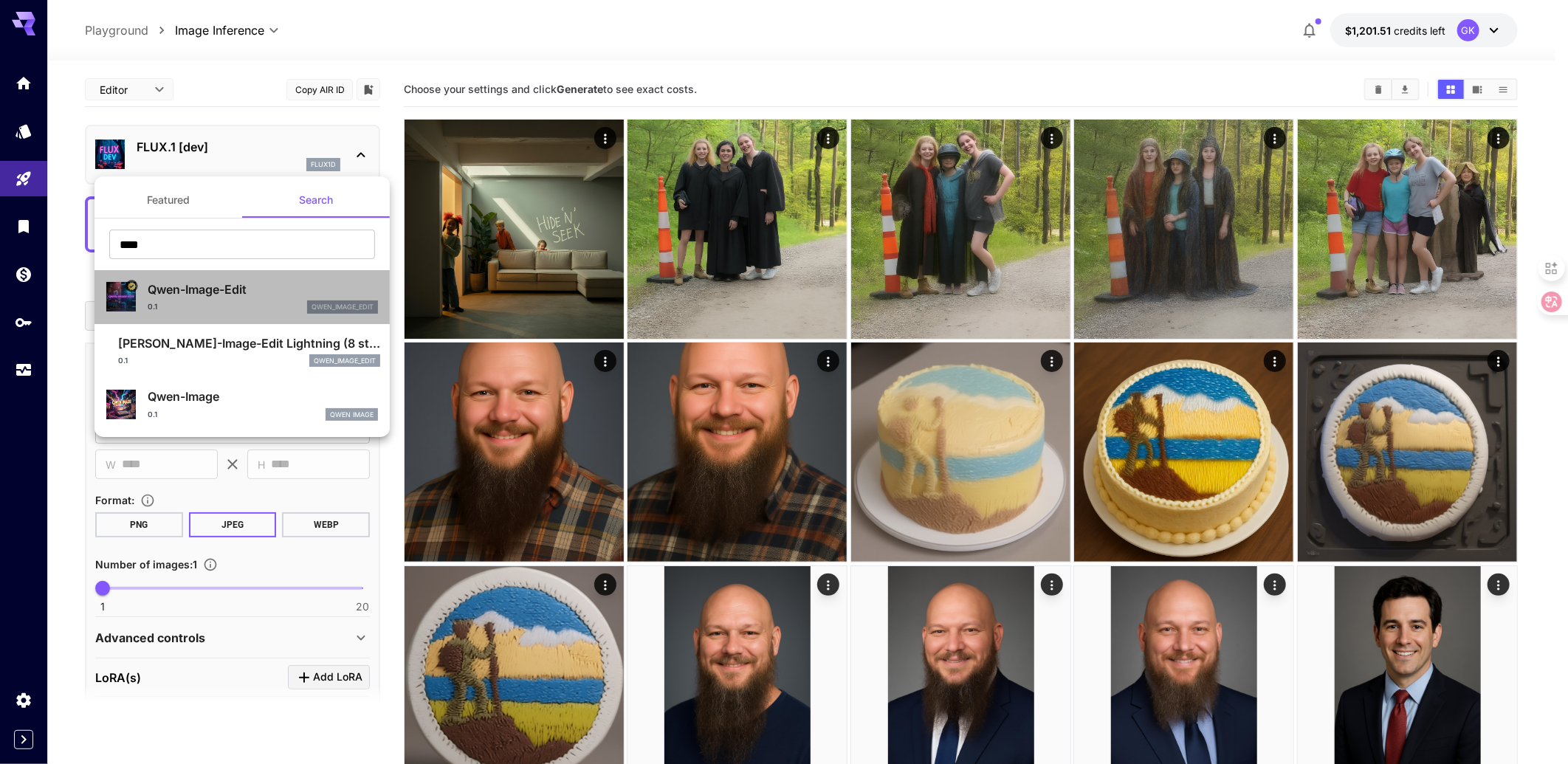
click at [235, 306] on div "0.1 qwen_image_edit" at bounding box center [262, 307] width 230 height 13
type input "*"
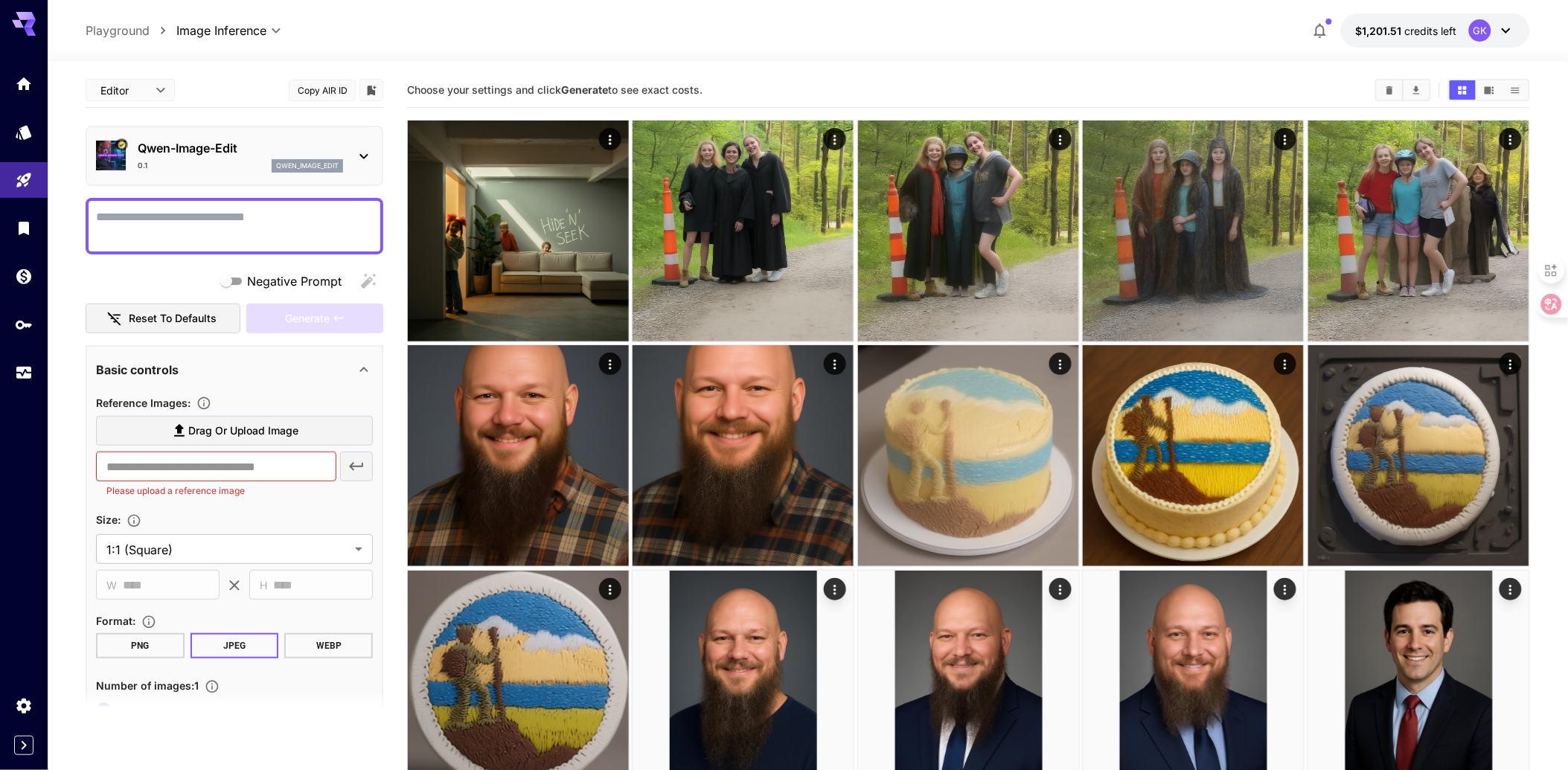
click at [175, 219] on textarea "Negative Prompt" at bounding box center [234, 226] width 277 height 36
click at [228, 171] on div "0.1 qwen_image_edit" at bounding box center [241, 166] width 206 height 14
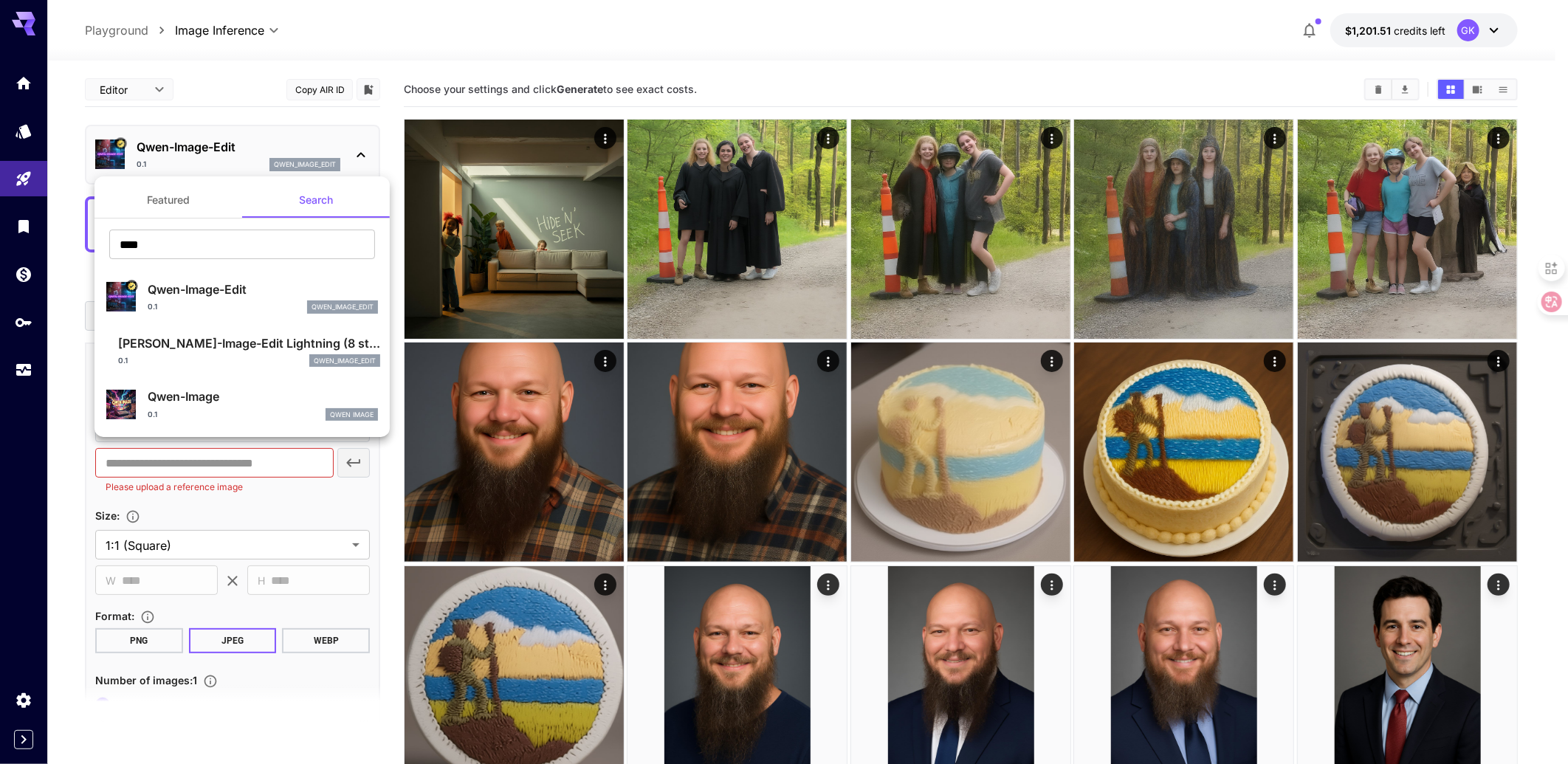
click at [255, 362] on div "0.1 qwen_image_edit" at bounding box center [249, 361] width 262 height 13
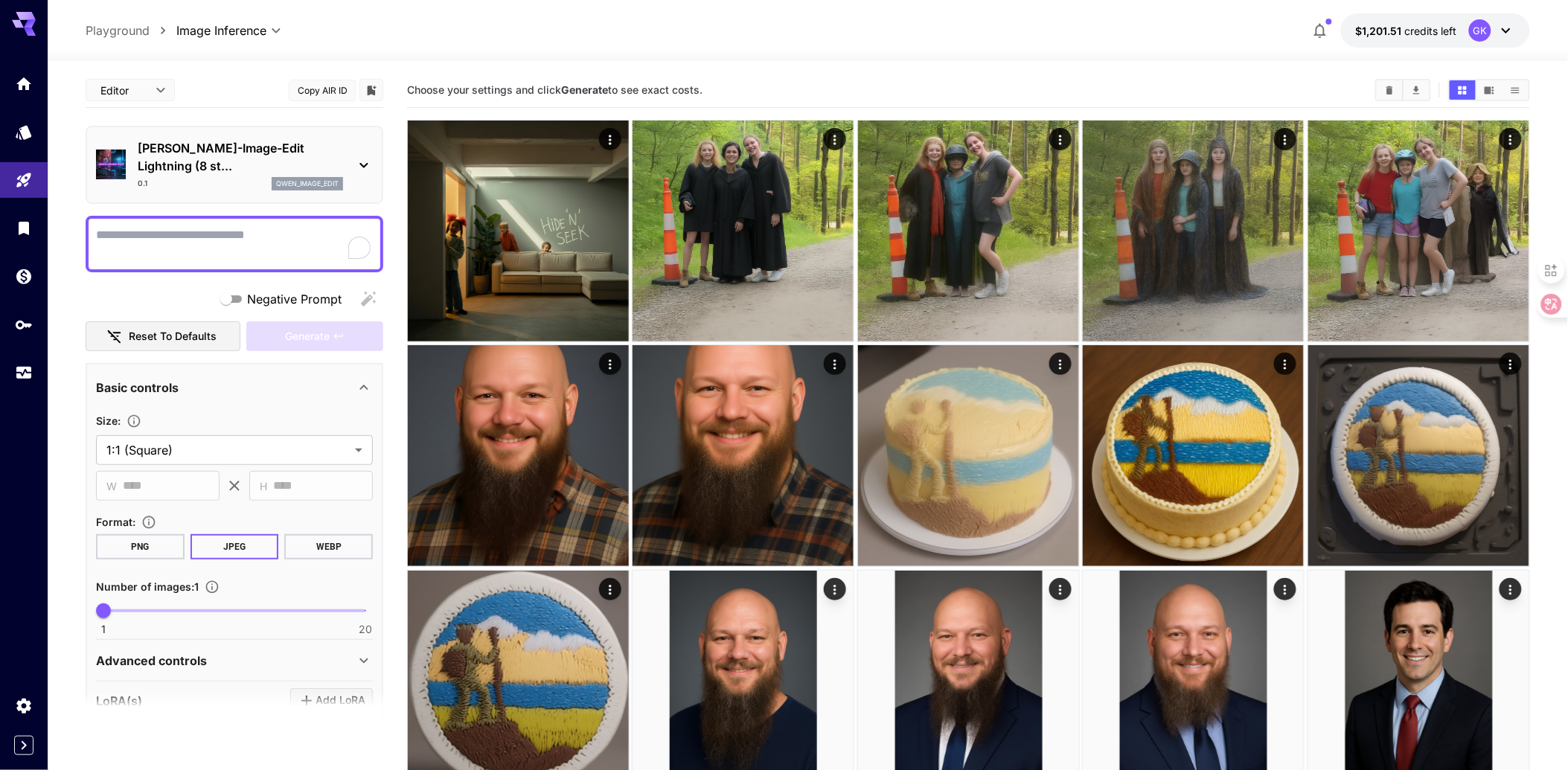
click at [188, 226] on textarea "Negative Prompt" at bounding box center [234, 243] width 277 height 36
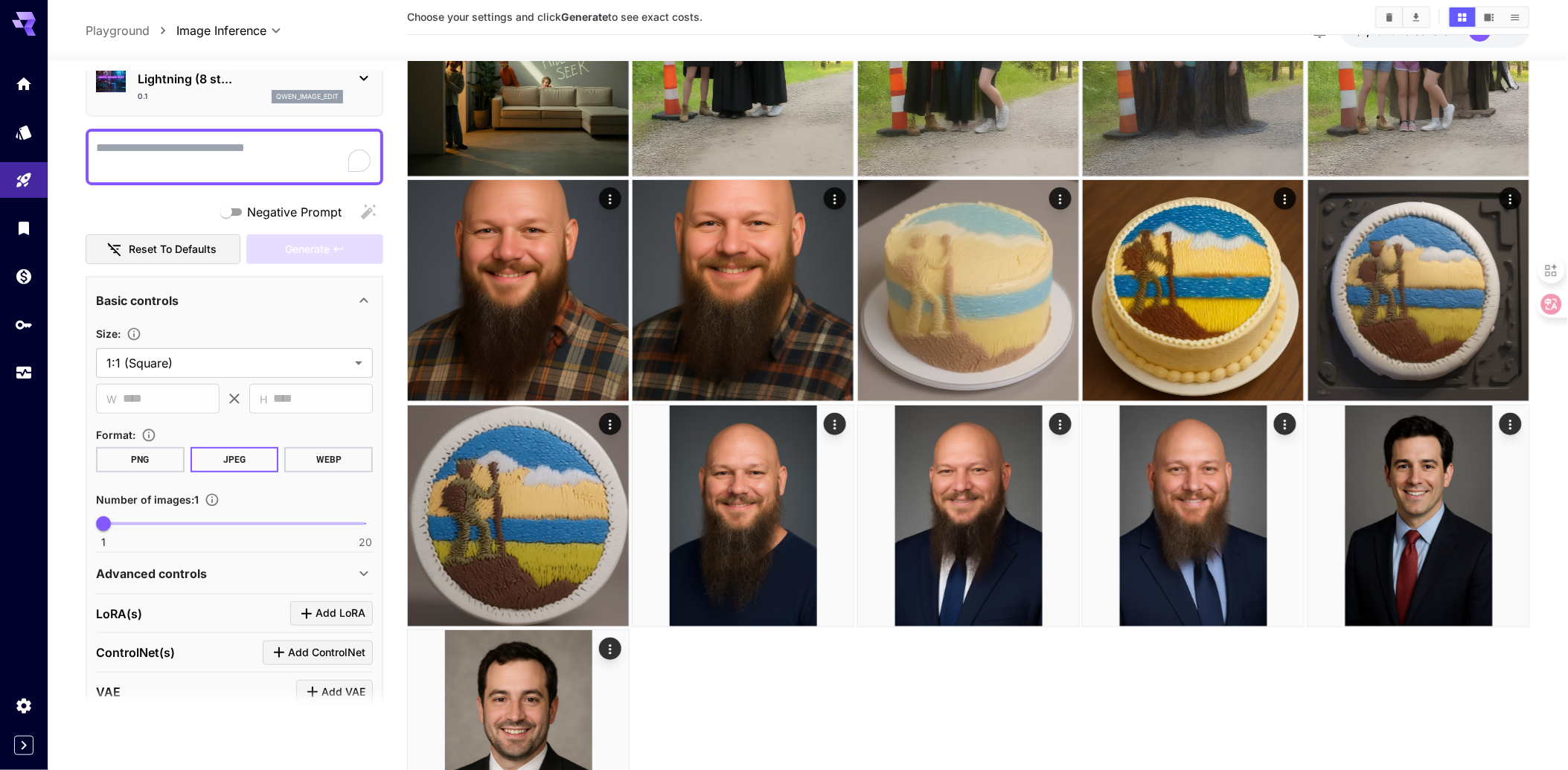
scroll to position [5, 0]
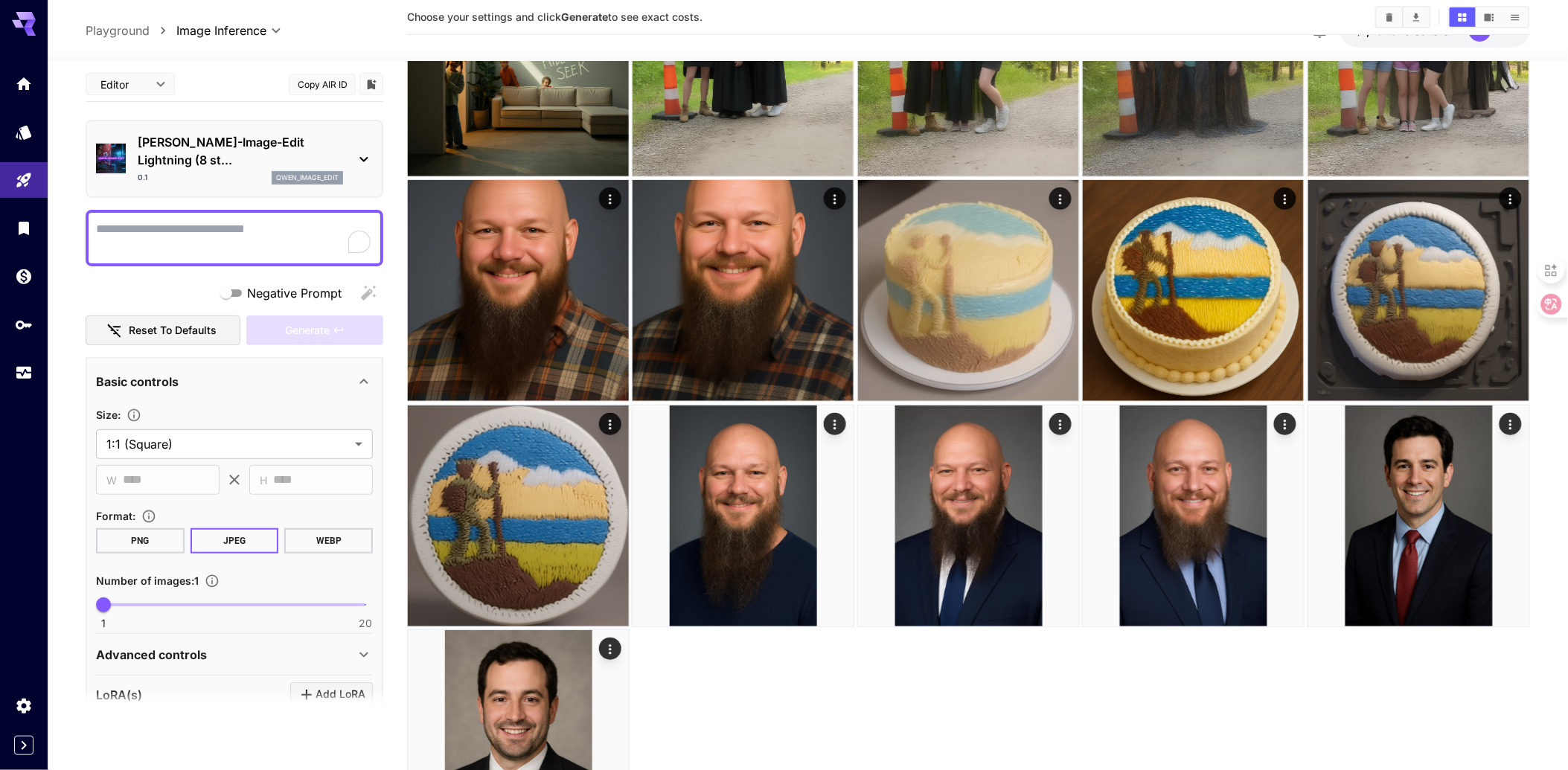
click at [162, 143] on p "[PERSON_NAME]-Image-Edit Lightning (8 st..." at bounding box center [241, 150] width 206 height 36
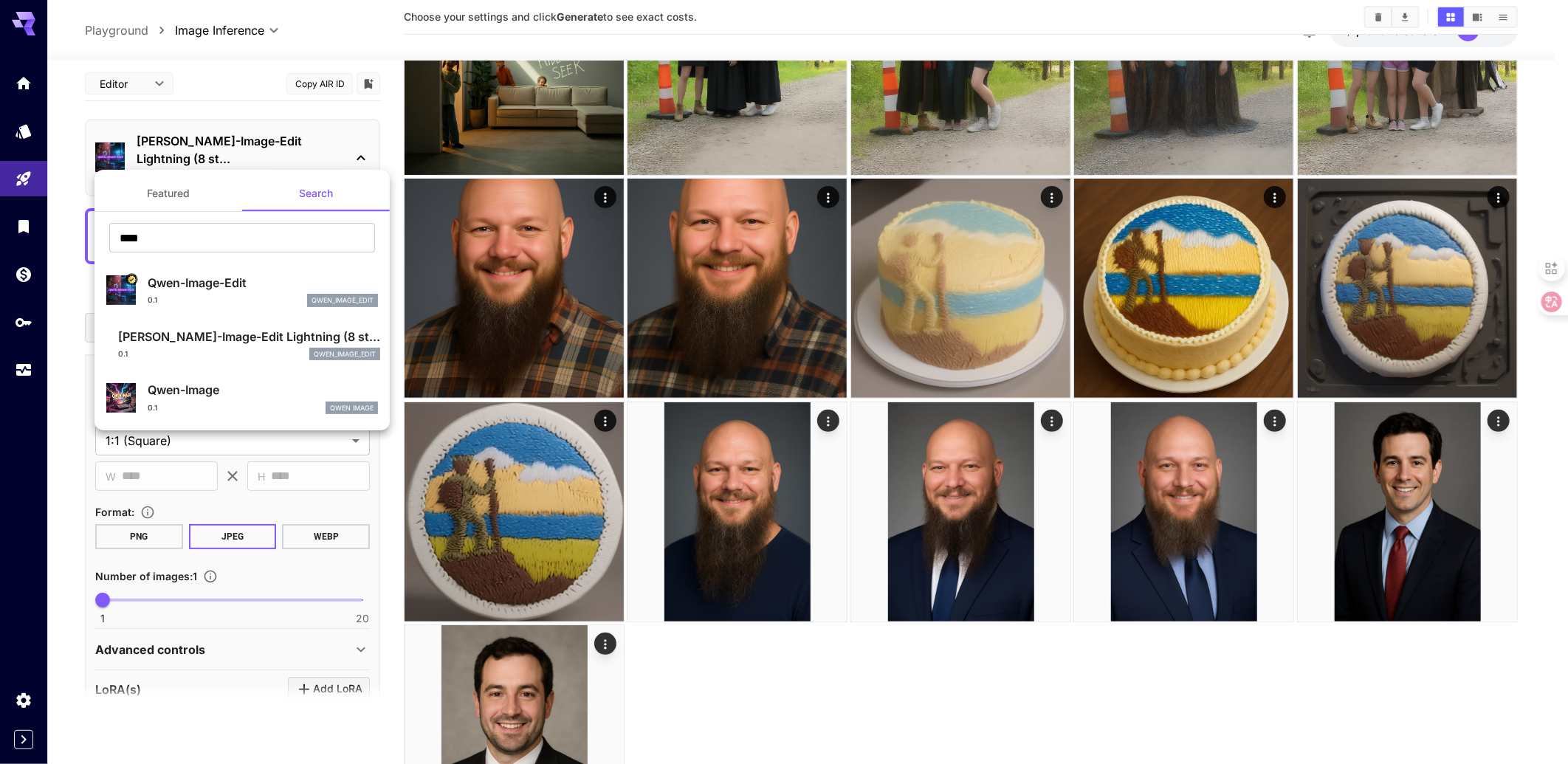
click at [170, 283] on p "Qwen-Image-Edit" at bounding box center [262, 283] width 230 height 17
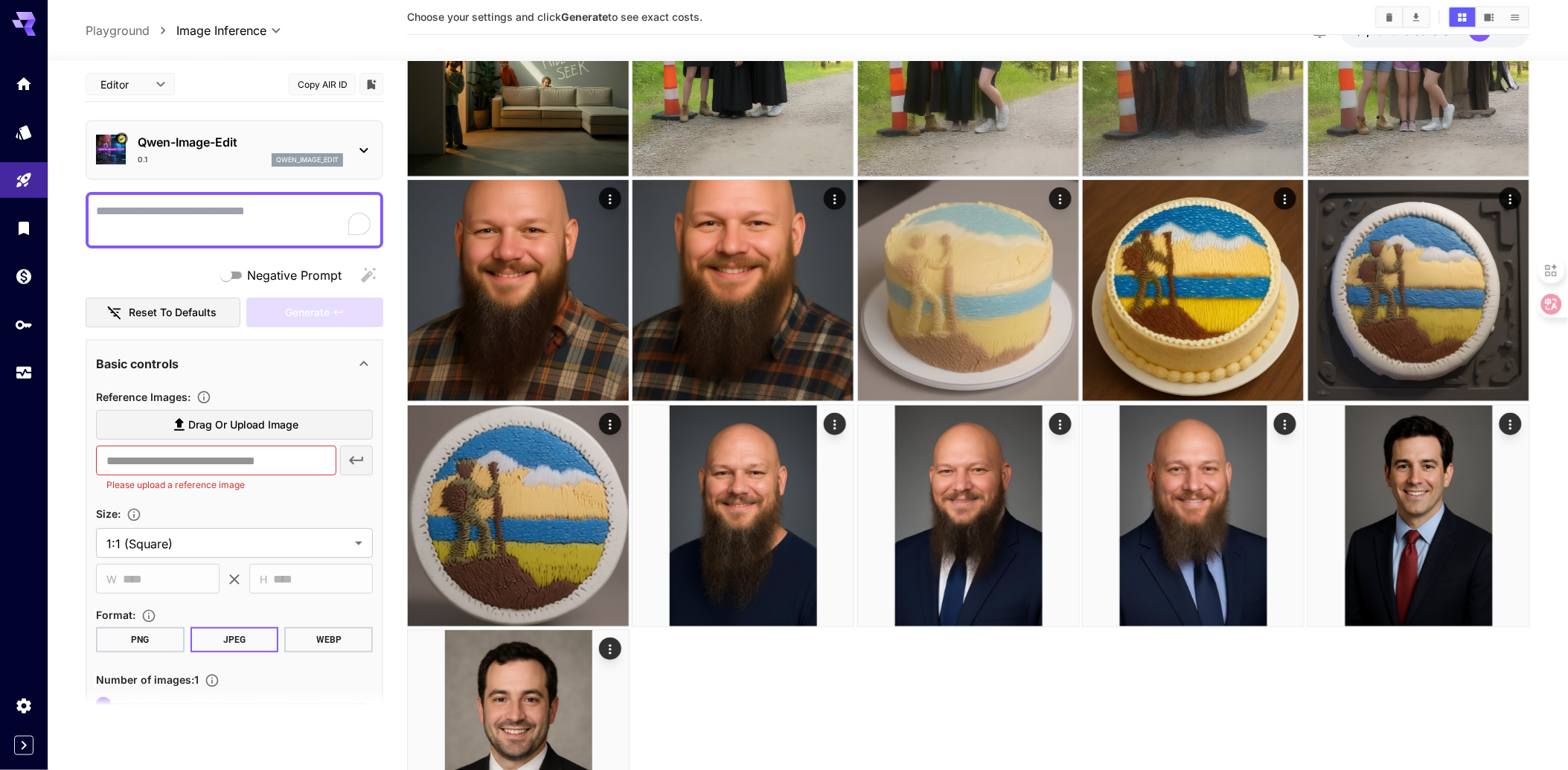
click at [207, 183] on div "**********" at bounding box center [234, 462] width 298 height 789
click at [190, 164] on div "0.1 qwen_image_edit" at bounding box center [241, 160] width 206 height 14
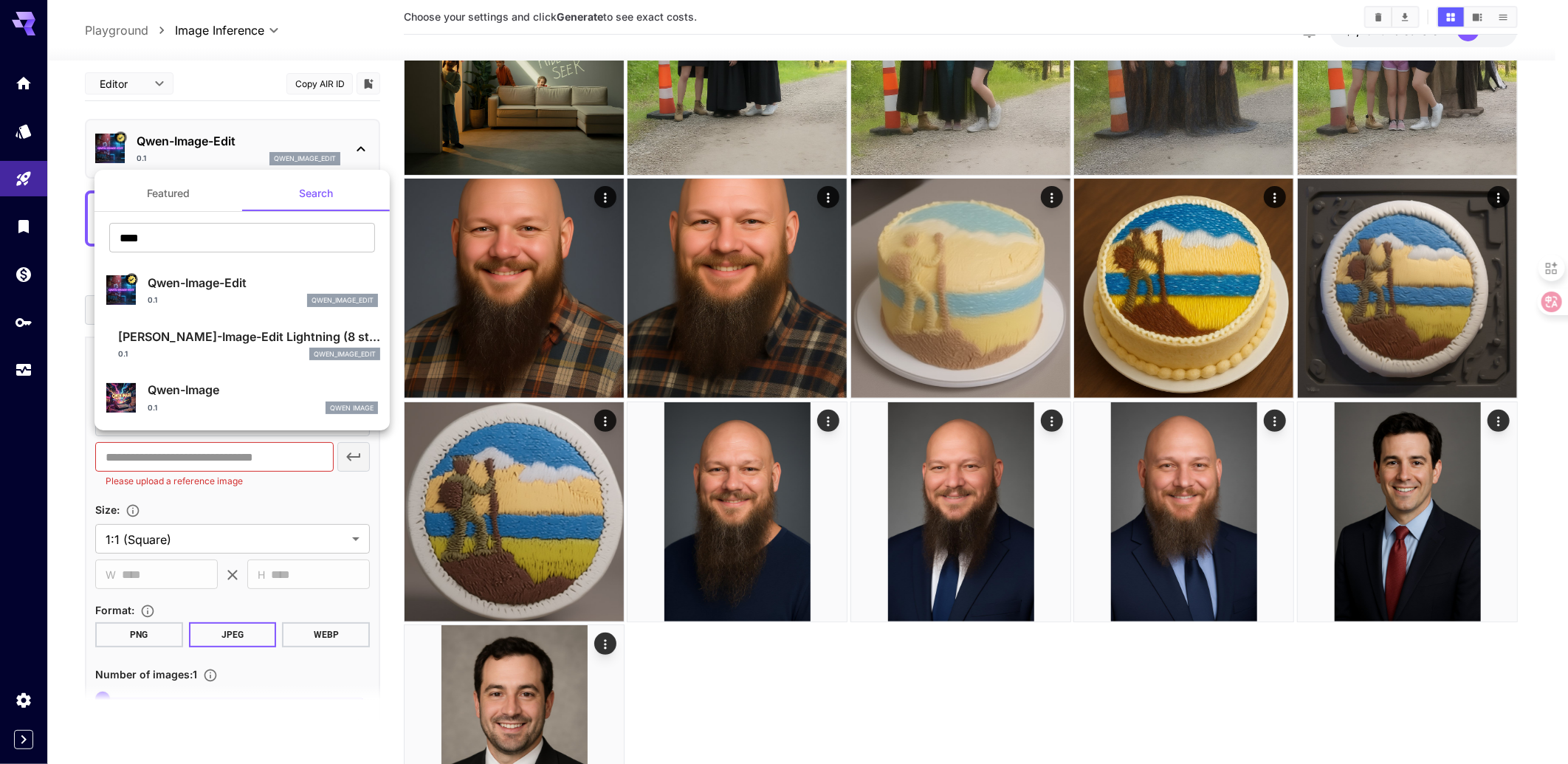
click at [225, 335] on p "[PERSON_NAME]-Image-Edit Lightning (8 st..." at bounding box center [249, 337] width 262 height 17
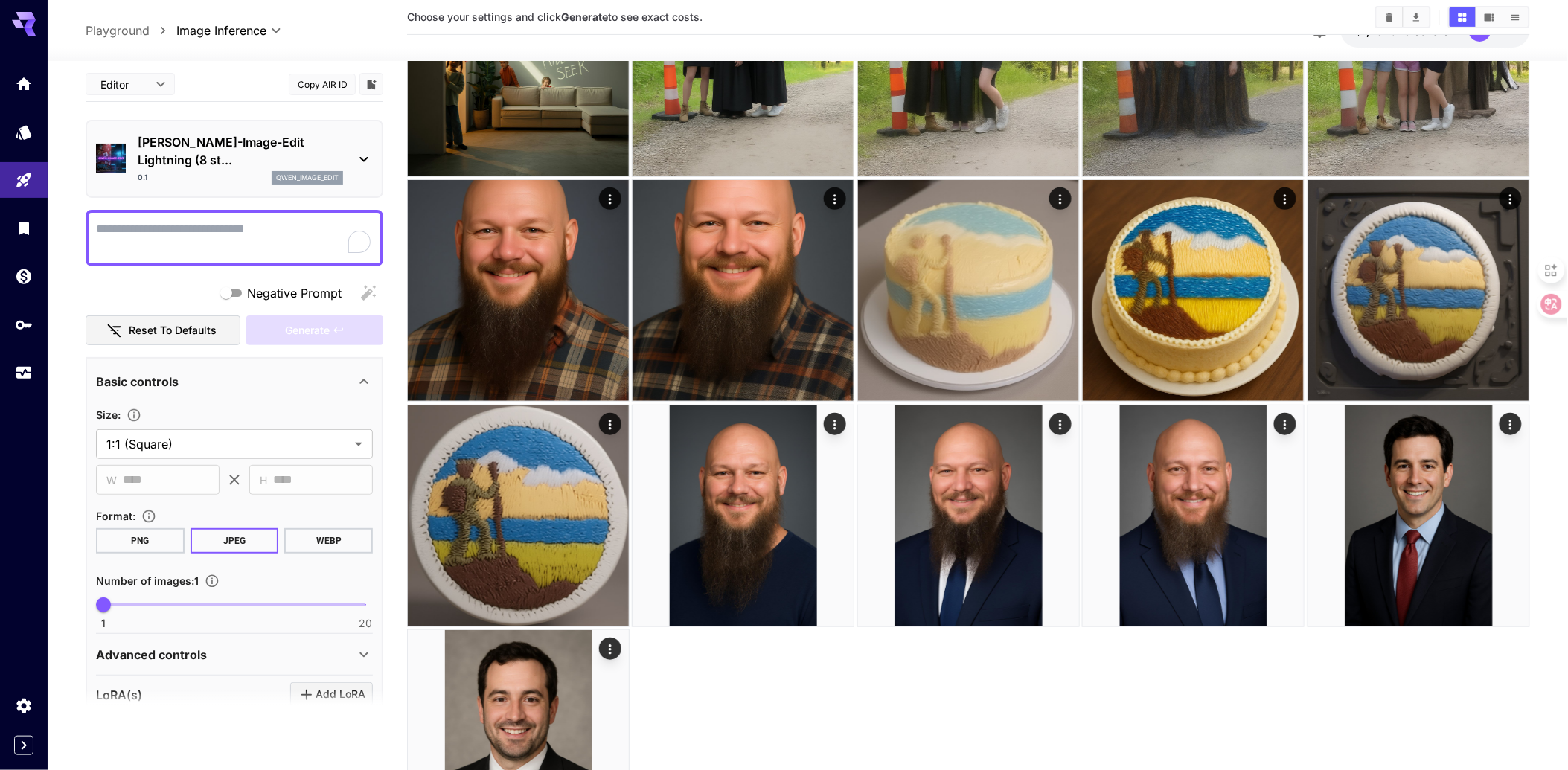
click at [178, 171] on div "0.1 qwen_image_edit" at bounding box center [241, 177] width 206 height 14
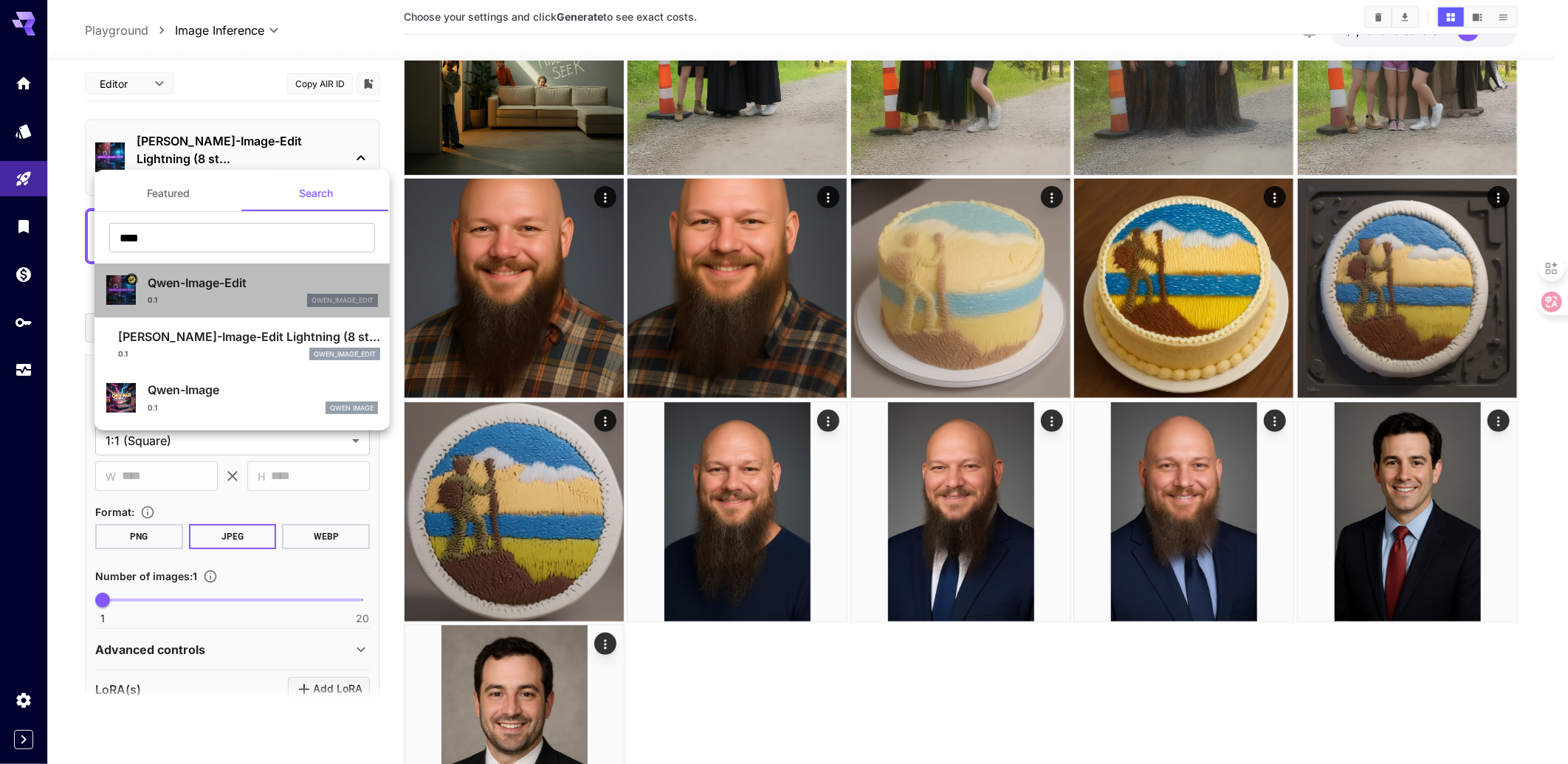
click at [177, 291] on p "Qwen-Image-Edit" at bounding box center [262, 283] width 230 height 17
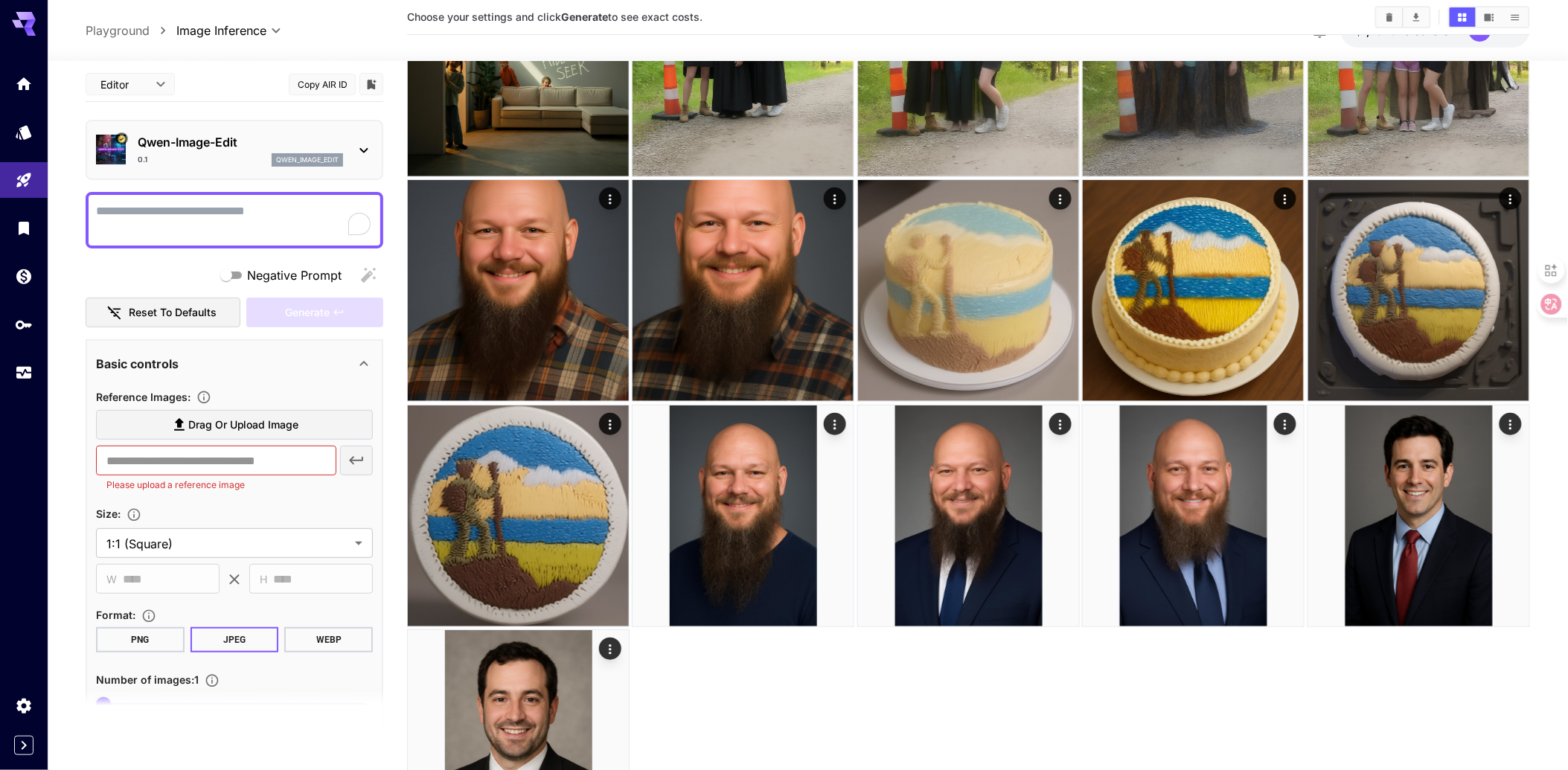
click at [181, 417] on icon at bounding box center [180, 425] width 17 height 17
click at [0, 0] on input "Drag or upload image" at bounding box center [0, 0] width 0 height 0
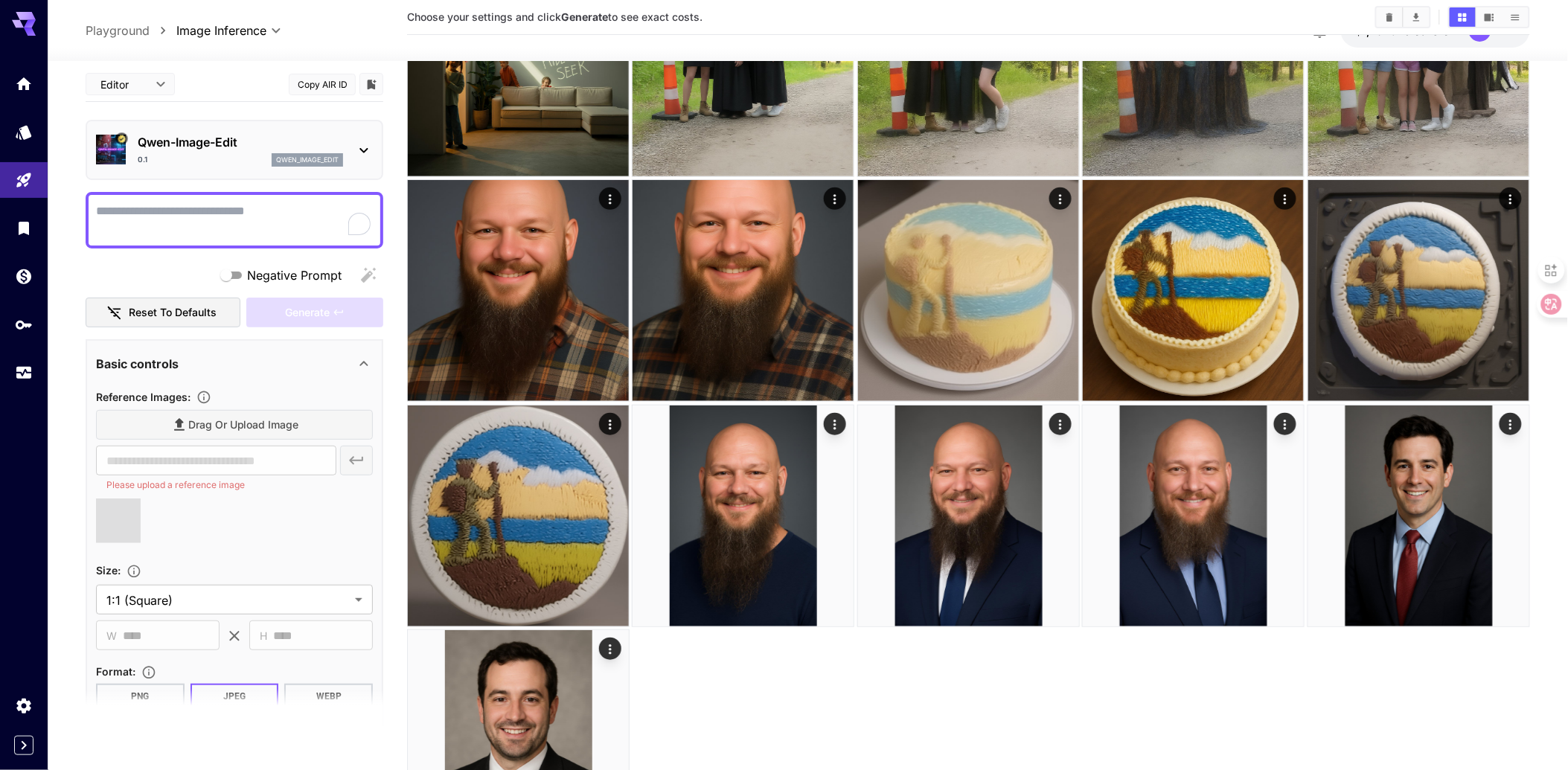
click at [174, 232] on textarea "Negative Prompt" at bounding box center [234, 220] width 277 height 36
type input "**********"
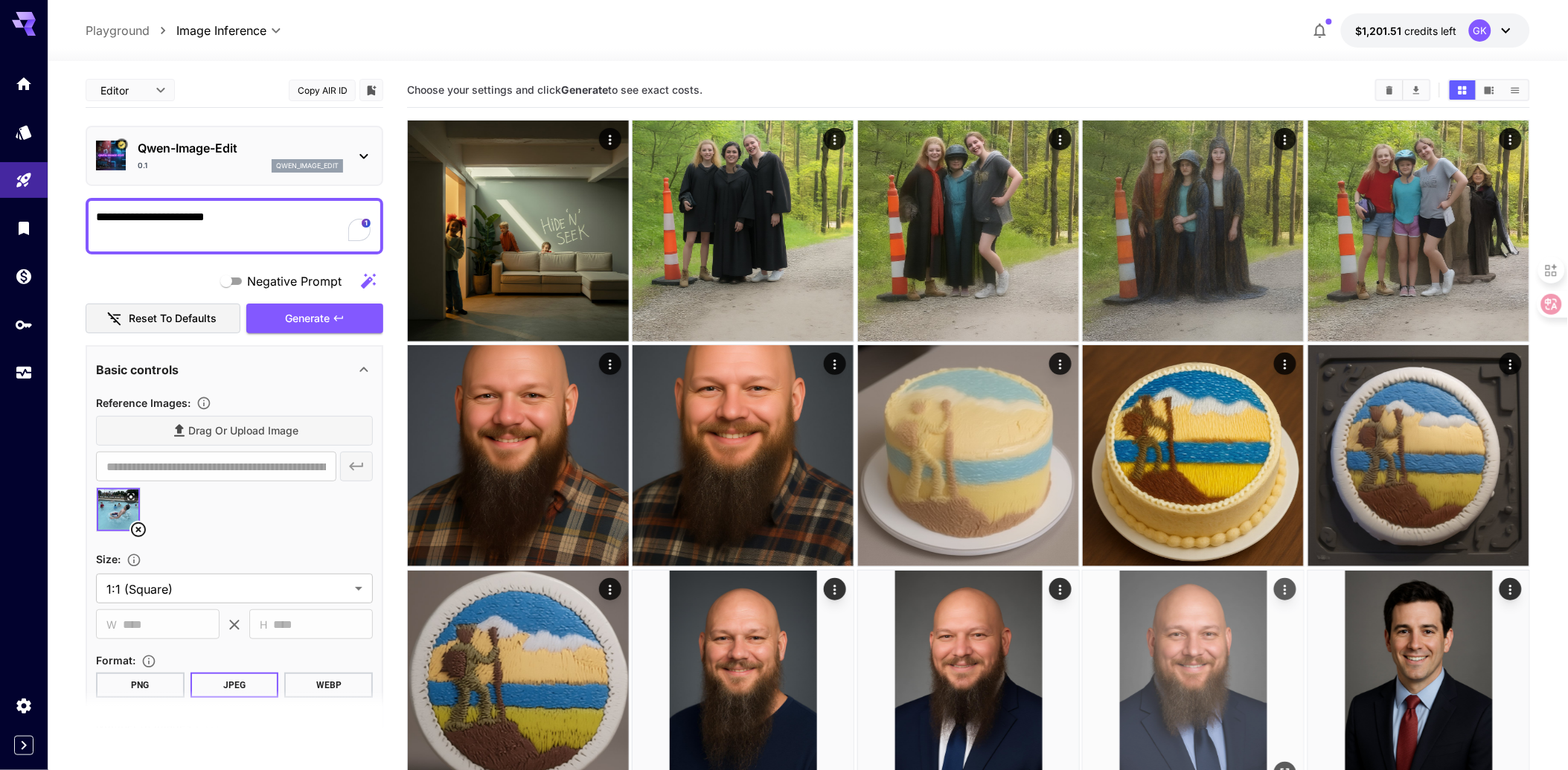
type textarea "**********"
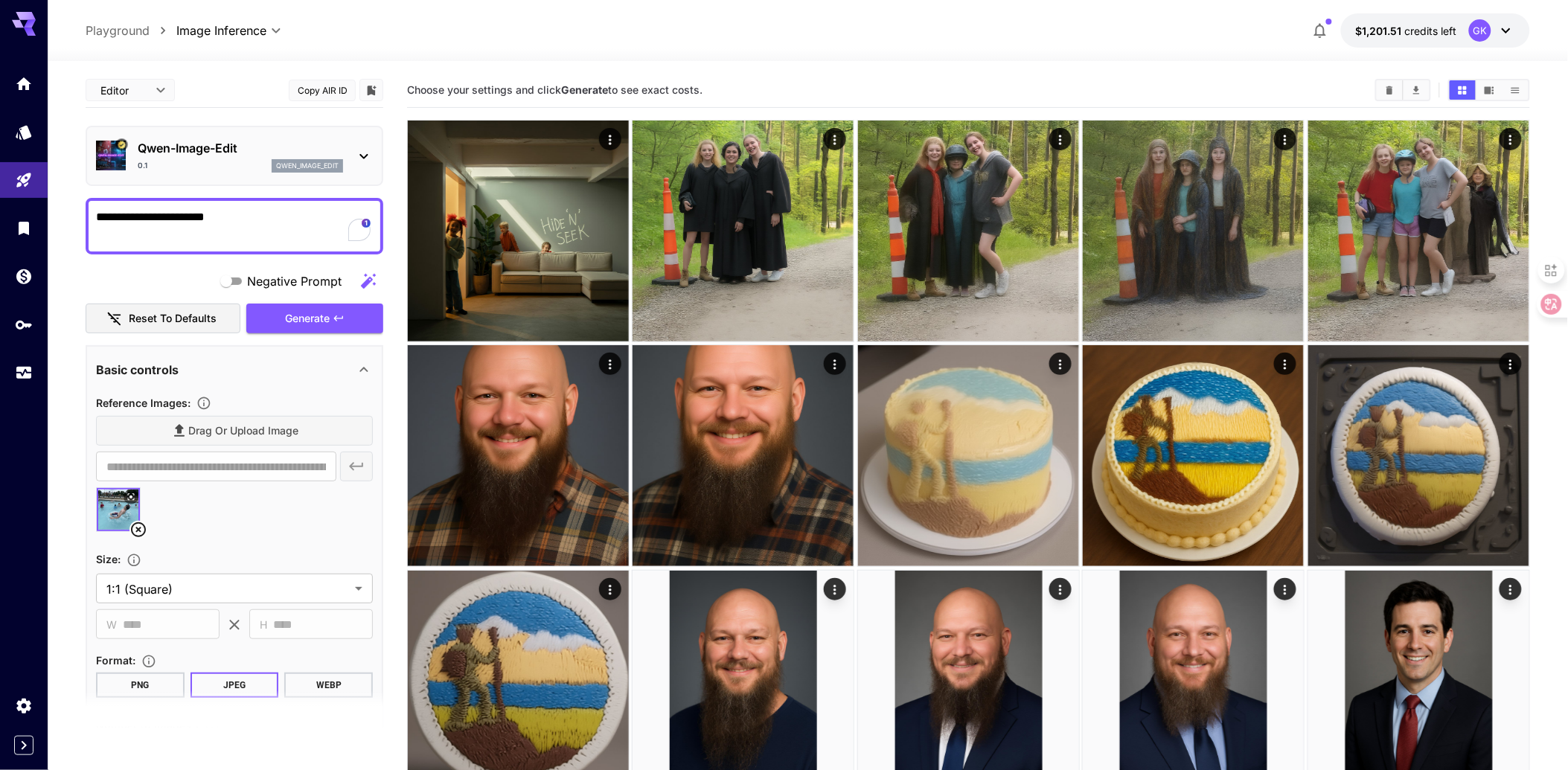
click at [755, 84] on section "Choose your settings and click Generate to see exact costs." at bounding box center [885, 90] width 956 height 15
click at [315, 318] on span "Generate" at bounding box center [308, 318] width 45 height 18
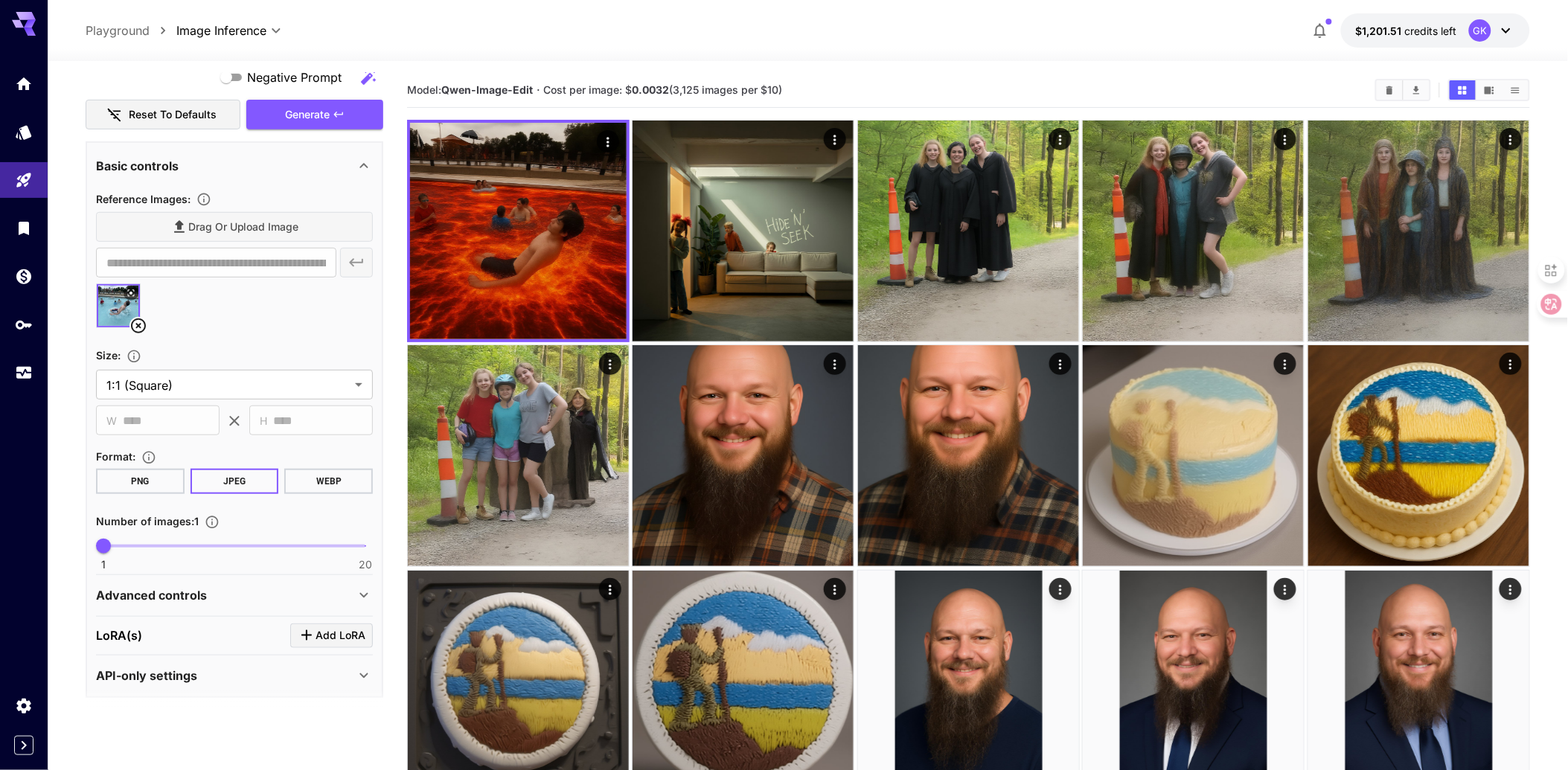
scroll to position [207, 0]
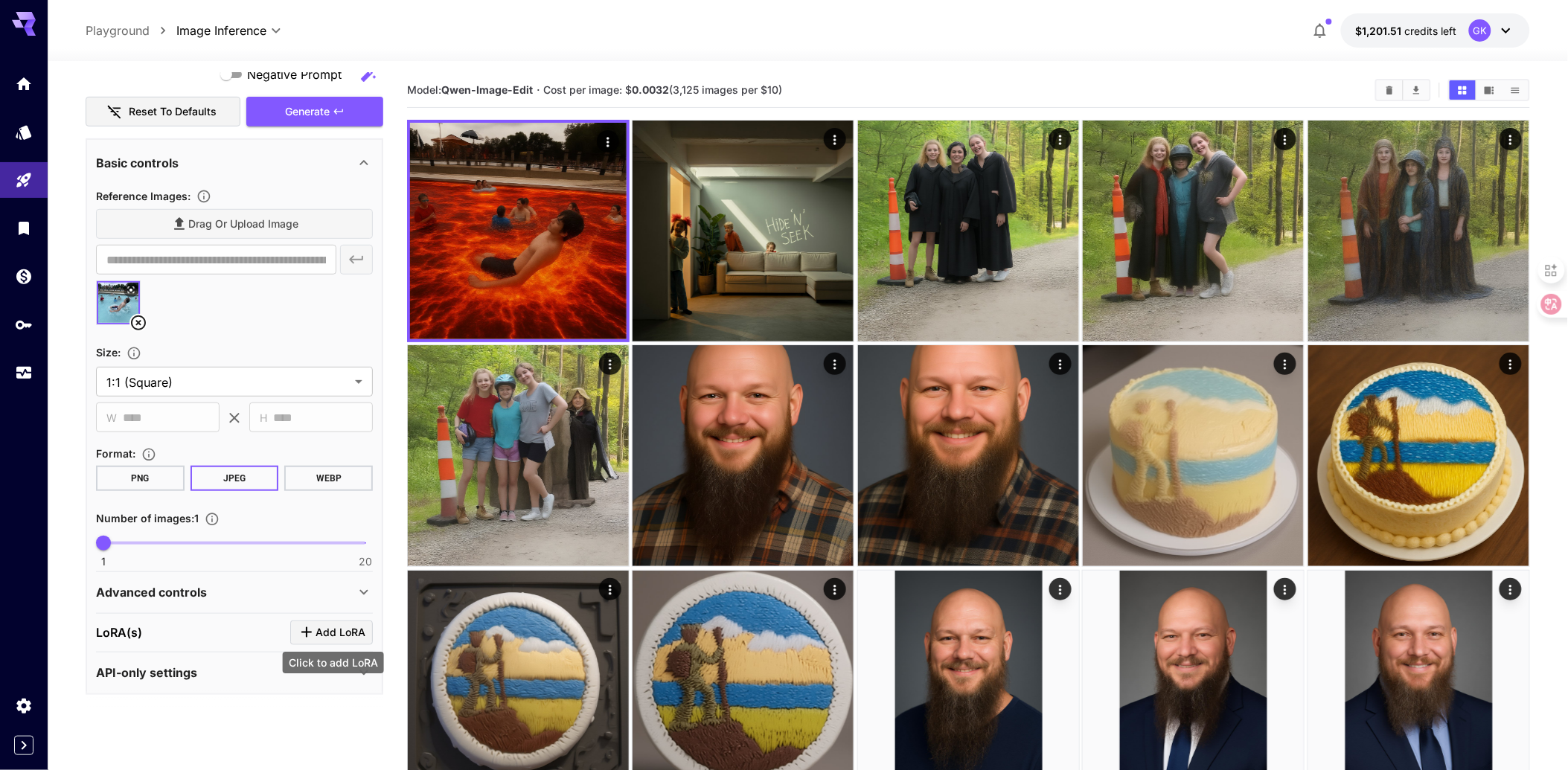
click at [347, 638] on button "Add LoRA" at bounding box center [331, 632] width 82 height 24
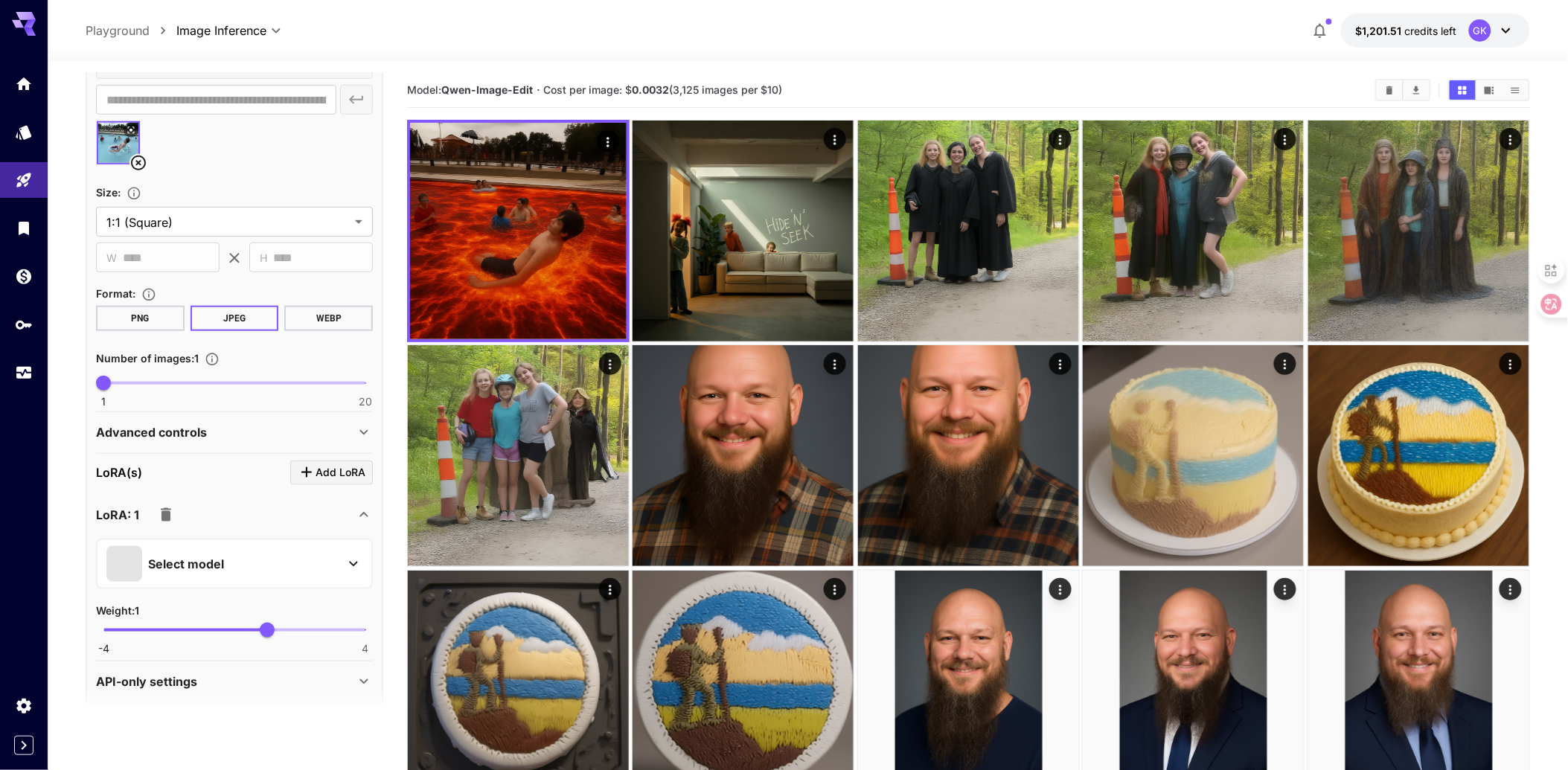
scroll to position [372, 0]
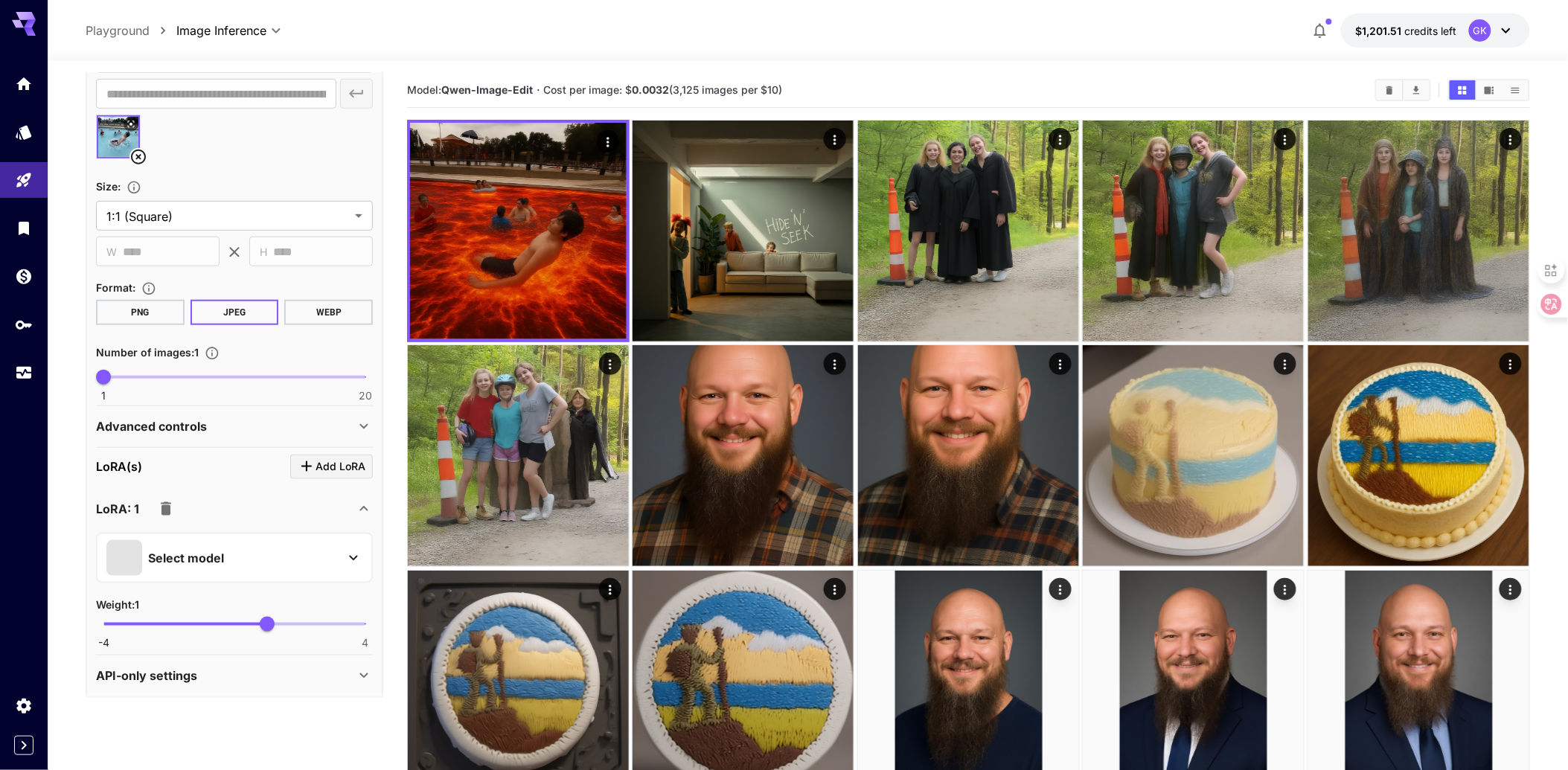
click at [228, 540] on div "Select model" at bounding box center [222, 558] width 232 height 36
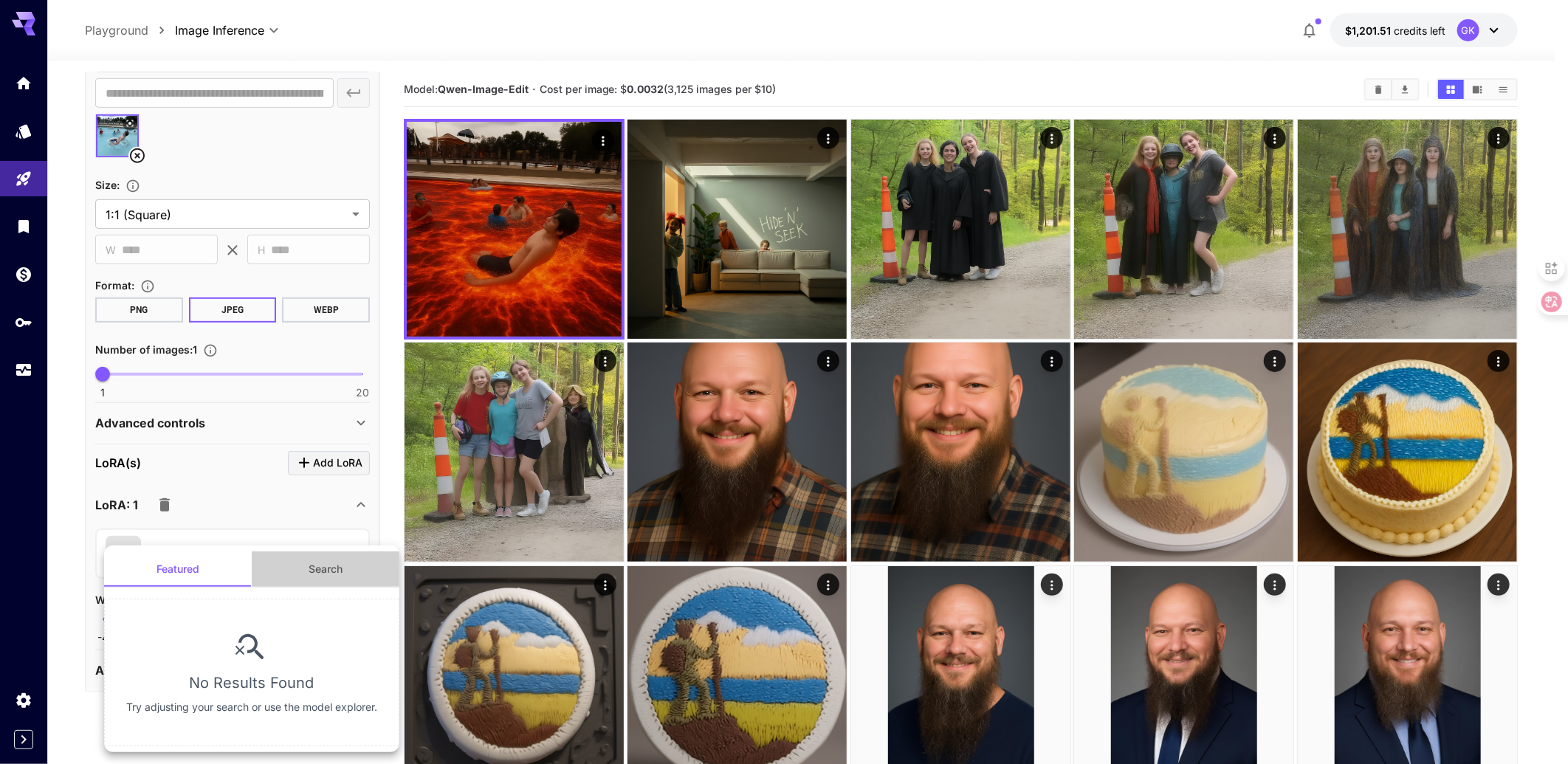
click at [297, 575] on button "Search" at bounding box center [325, 569] width 147 height 36
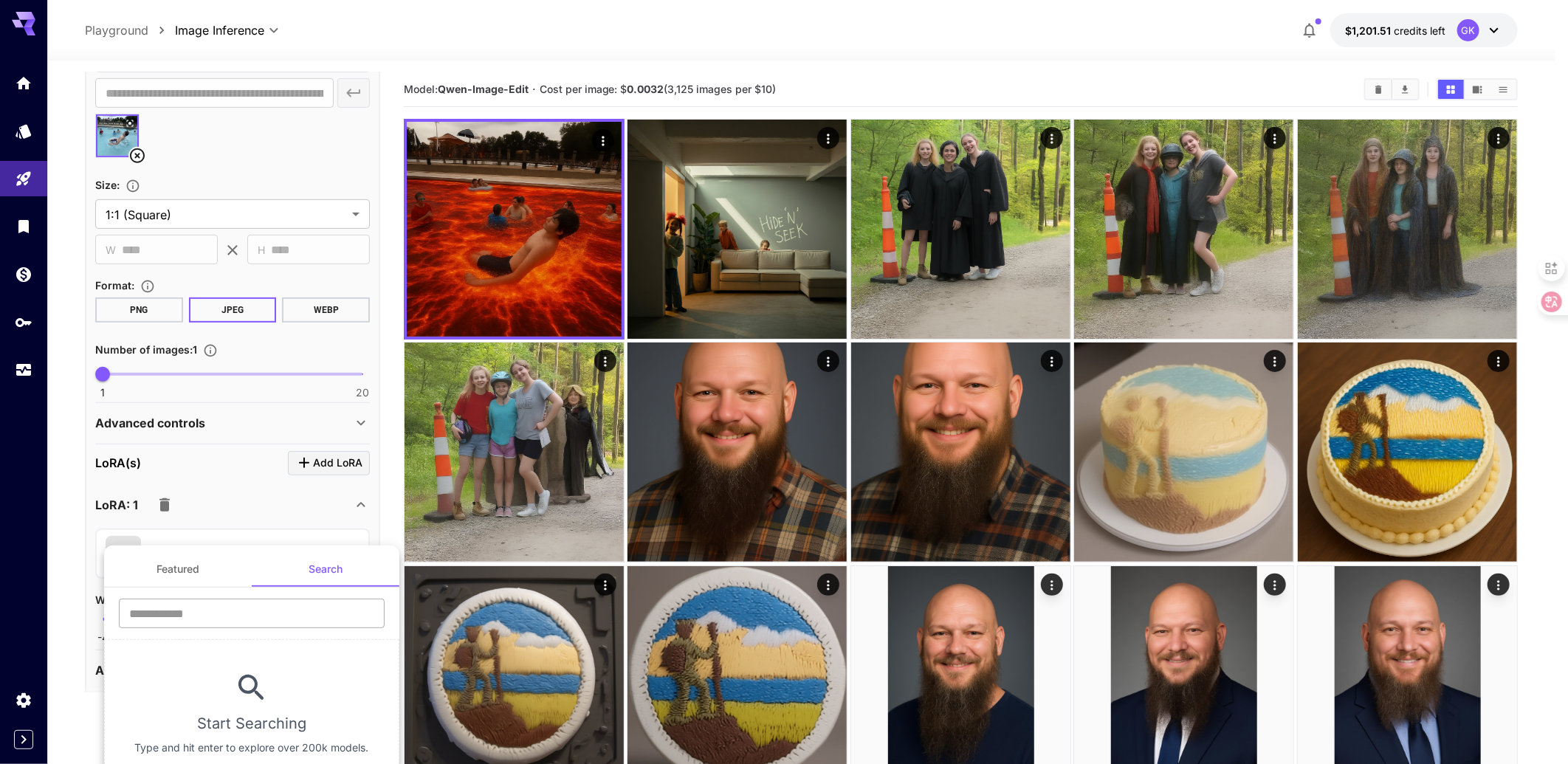
click at [251, 624] on input "text" at bounding box center [252, 613] width 266 height 30
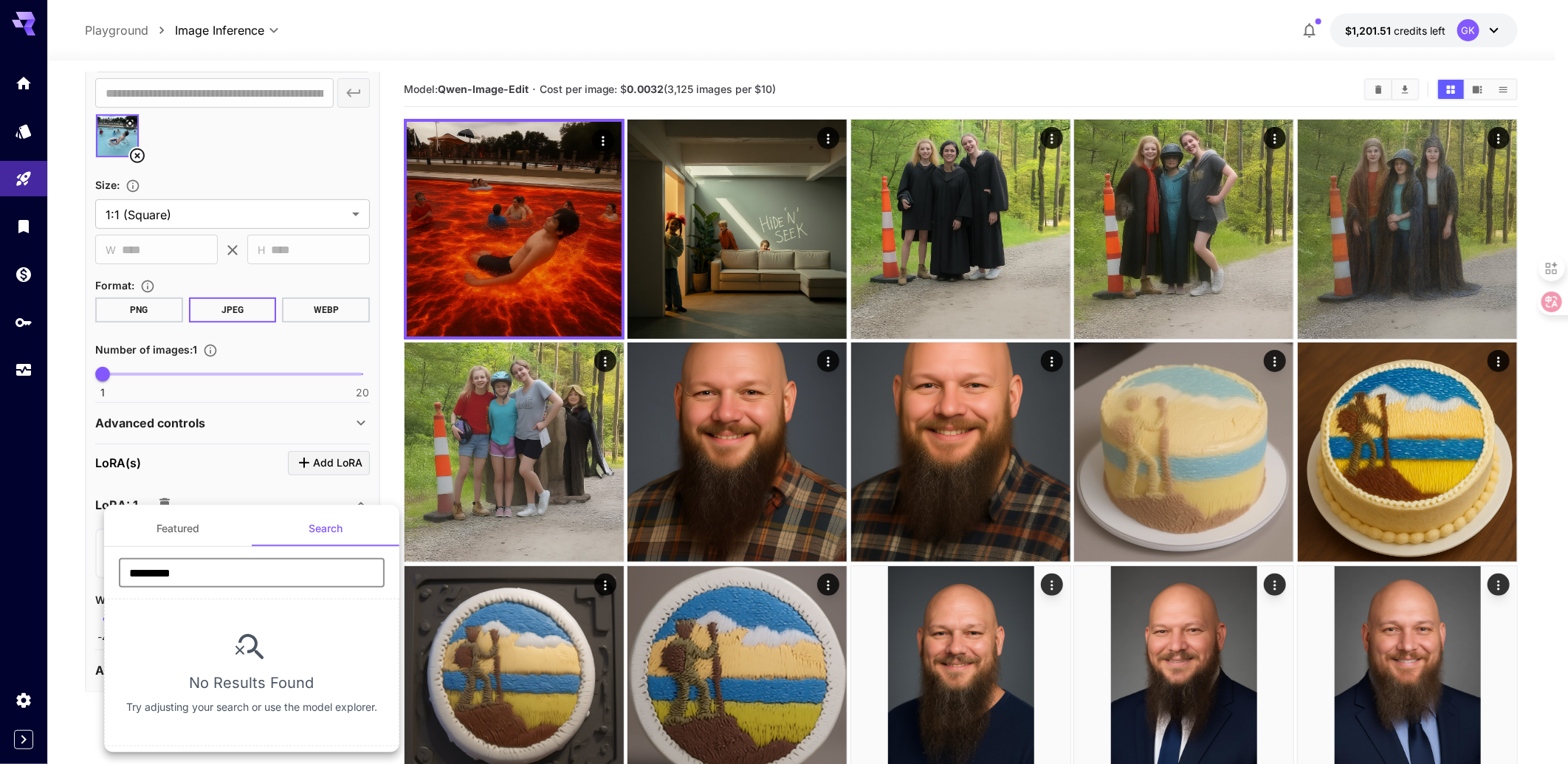
type input "*********"
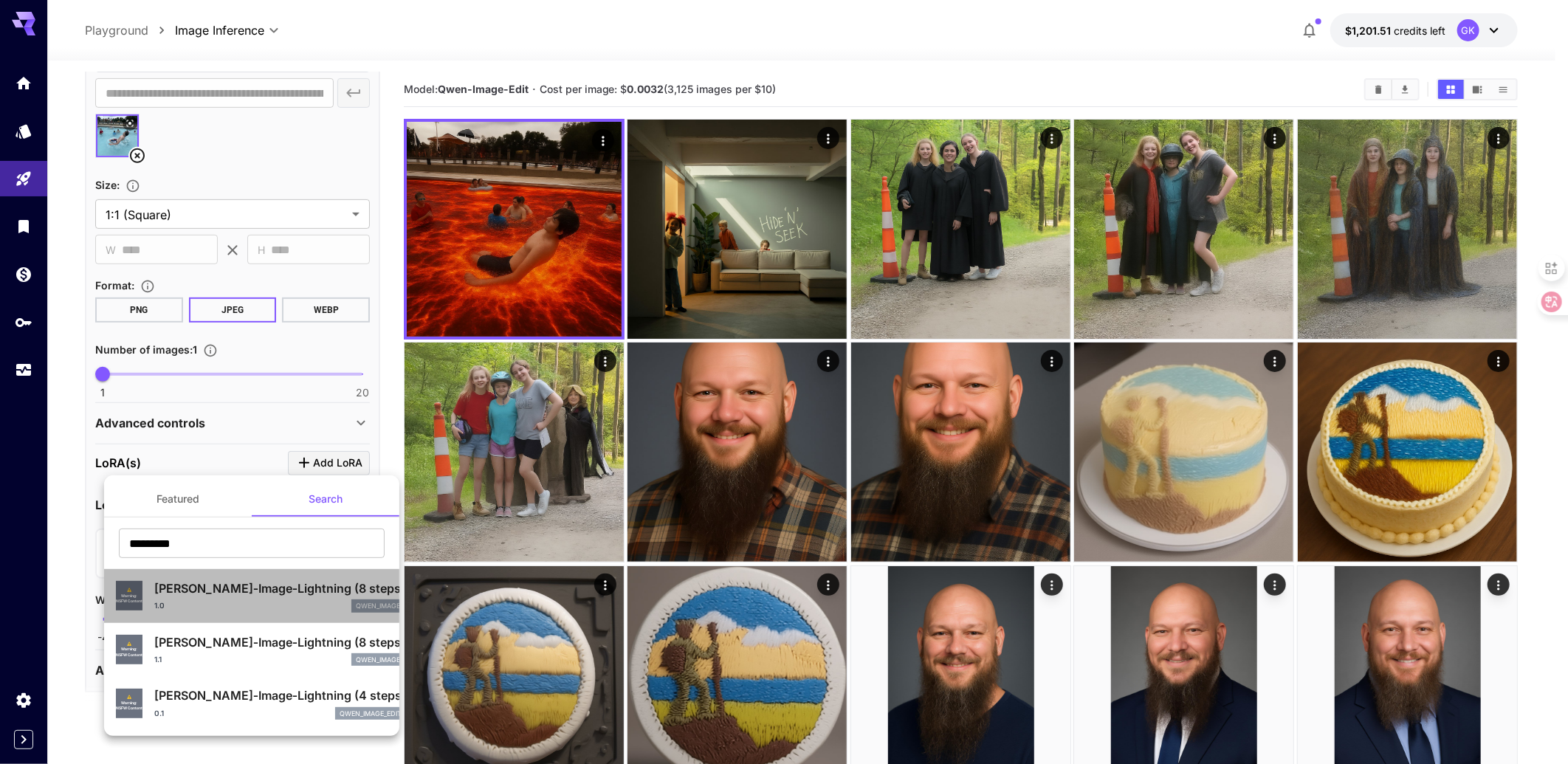
click at [128, 604] on div "⚠️ Warning: NSFW Content" at bounding box center [129, 596] width 27 height 30
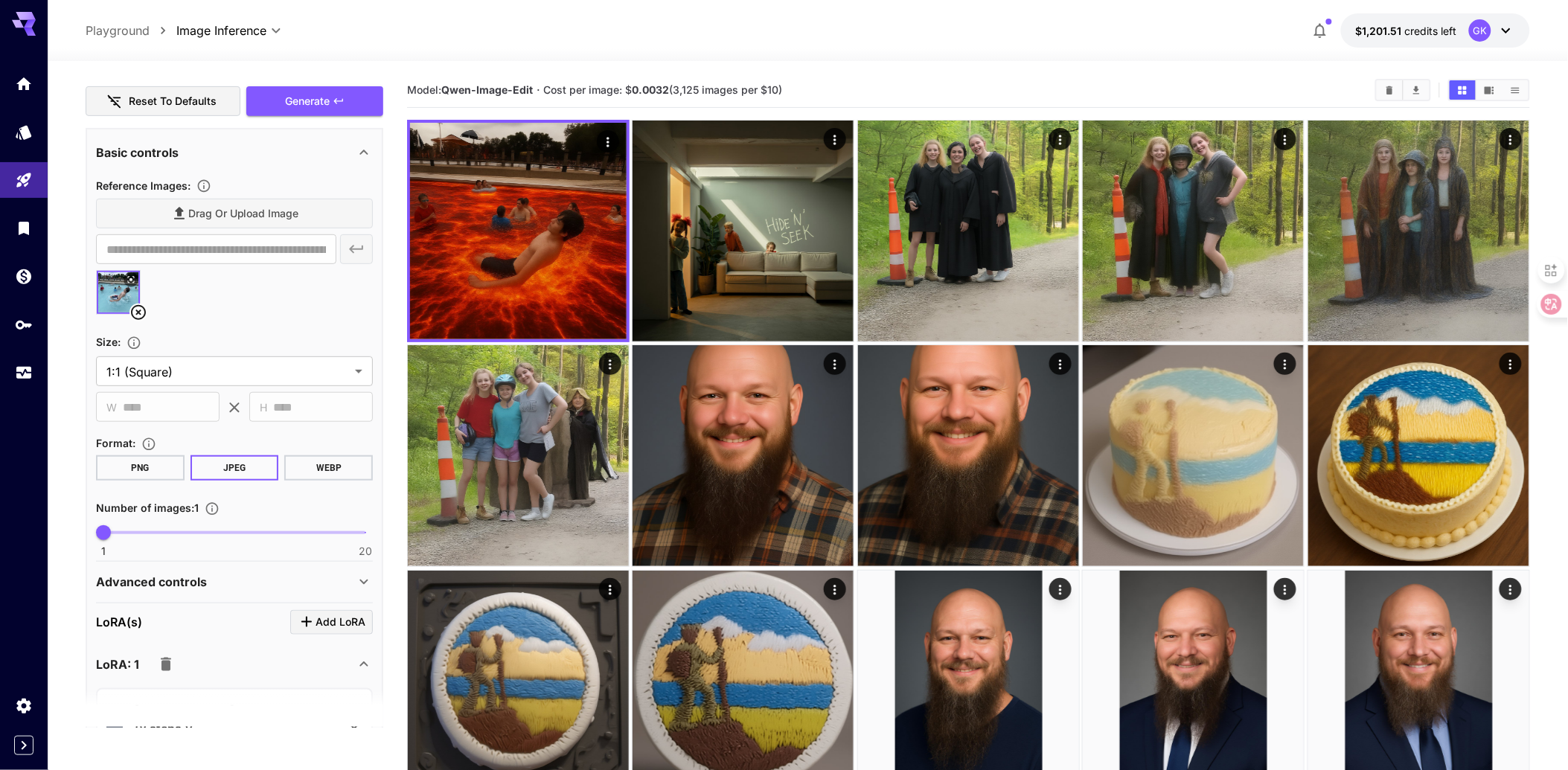
scroll to position [207, 0]
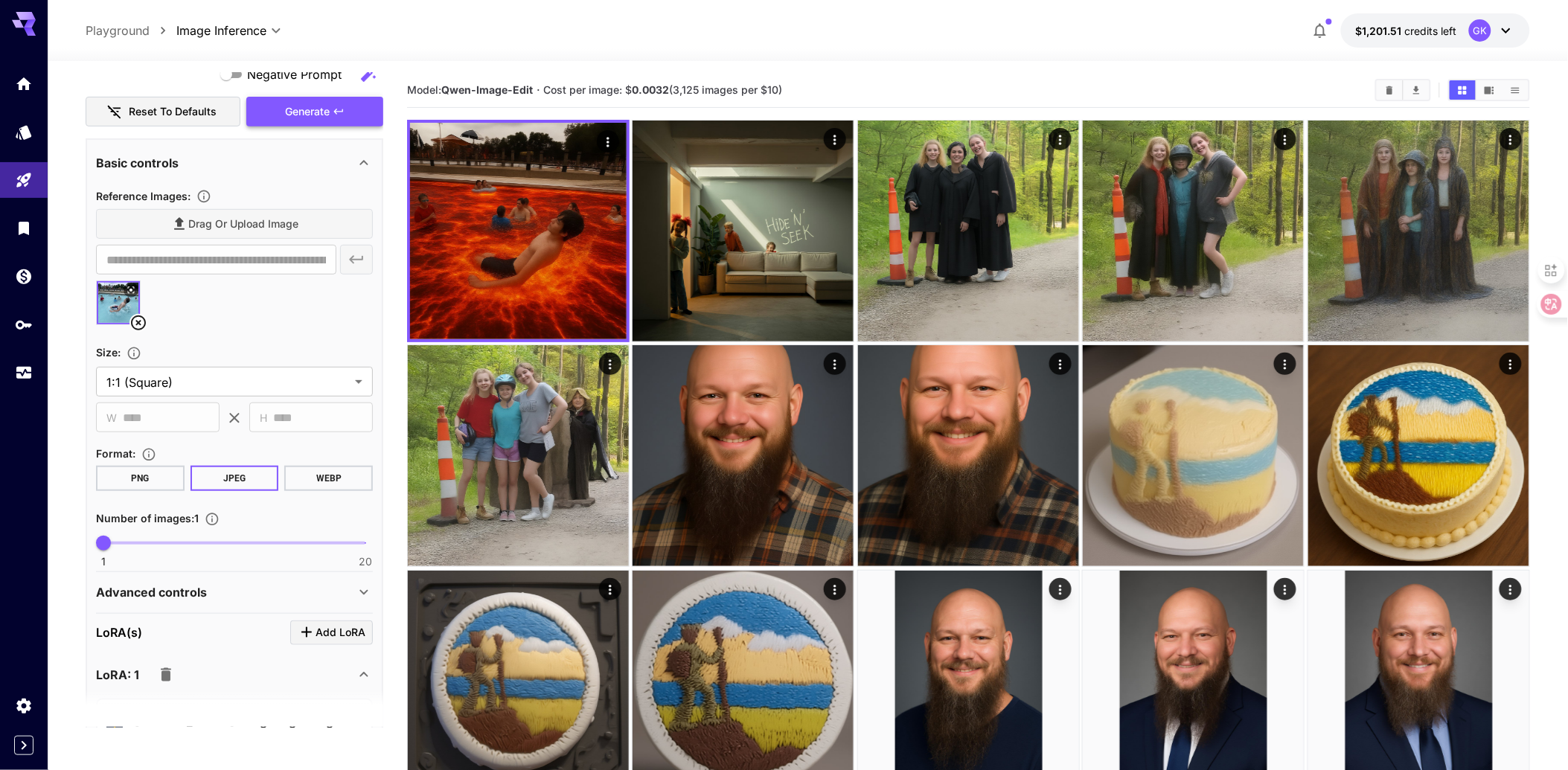
click at [285, 106] on span "Generate" at bounding box center [308, 112] width 45 height 18
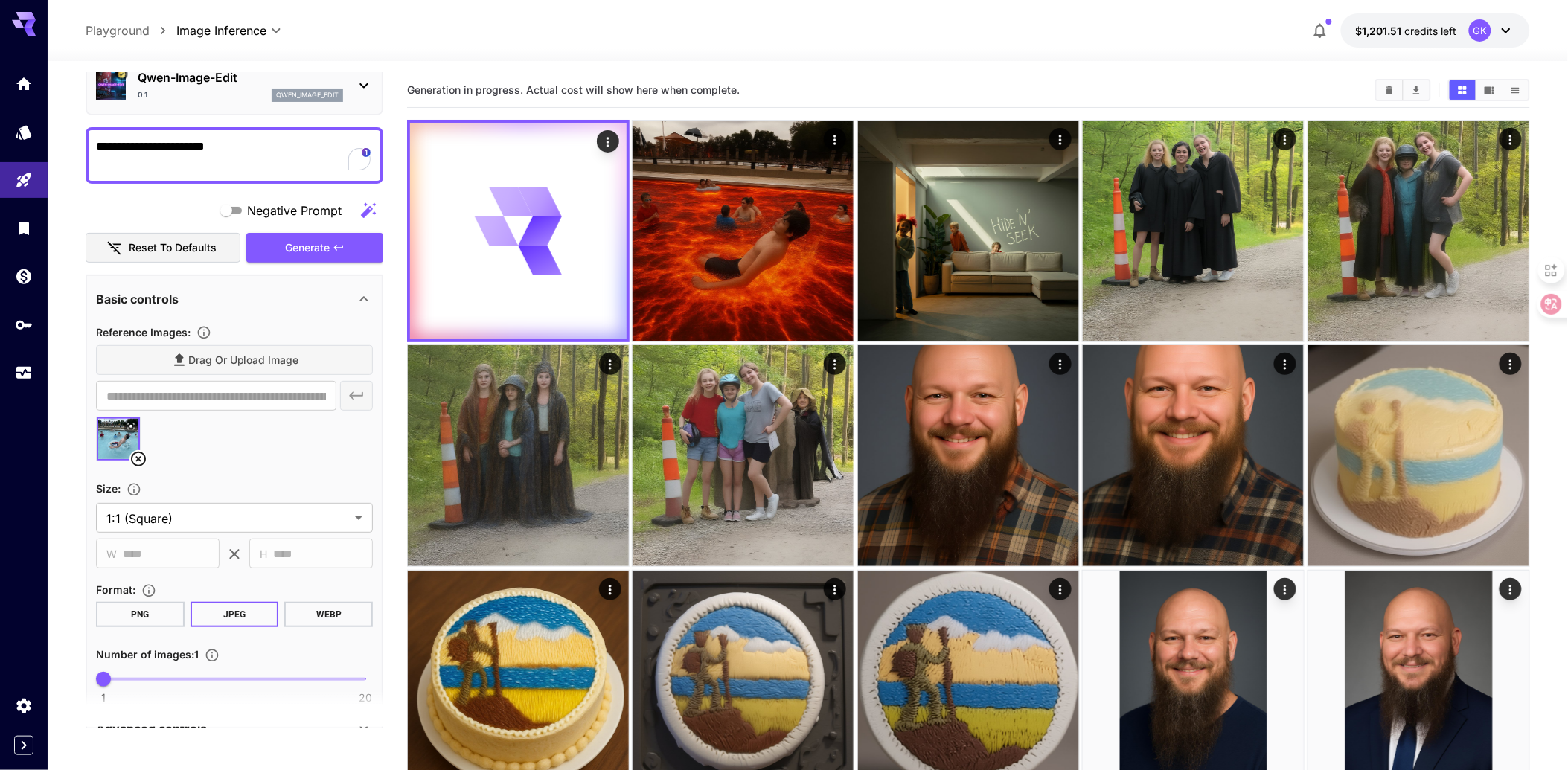
scroll to position [42, 0]
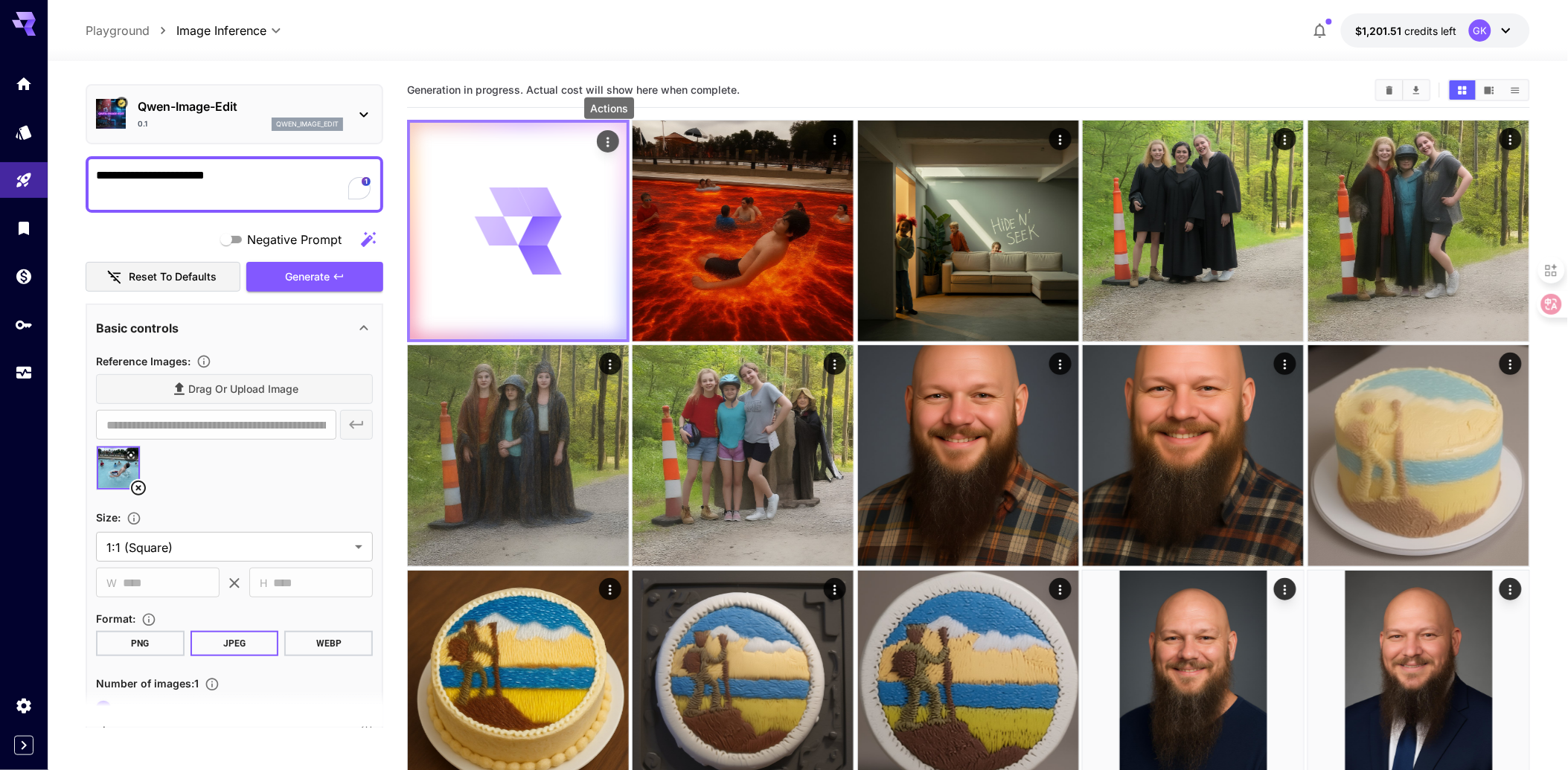
click at [612, 144] on icon "Actions" at bounding box center [607, 142] width 15 height 15
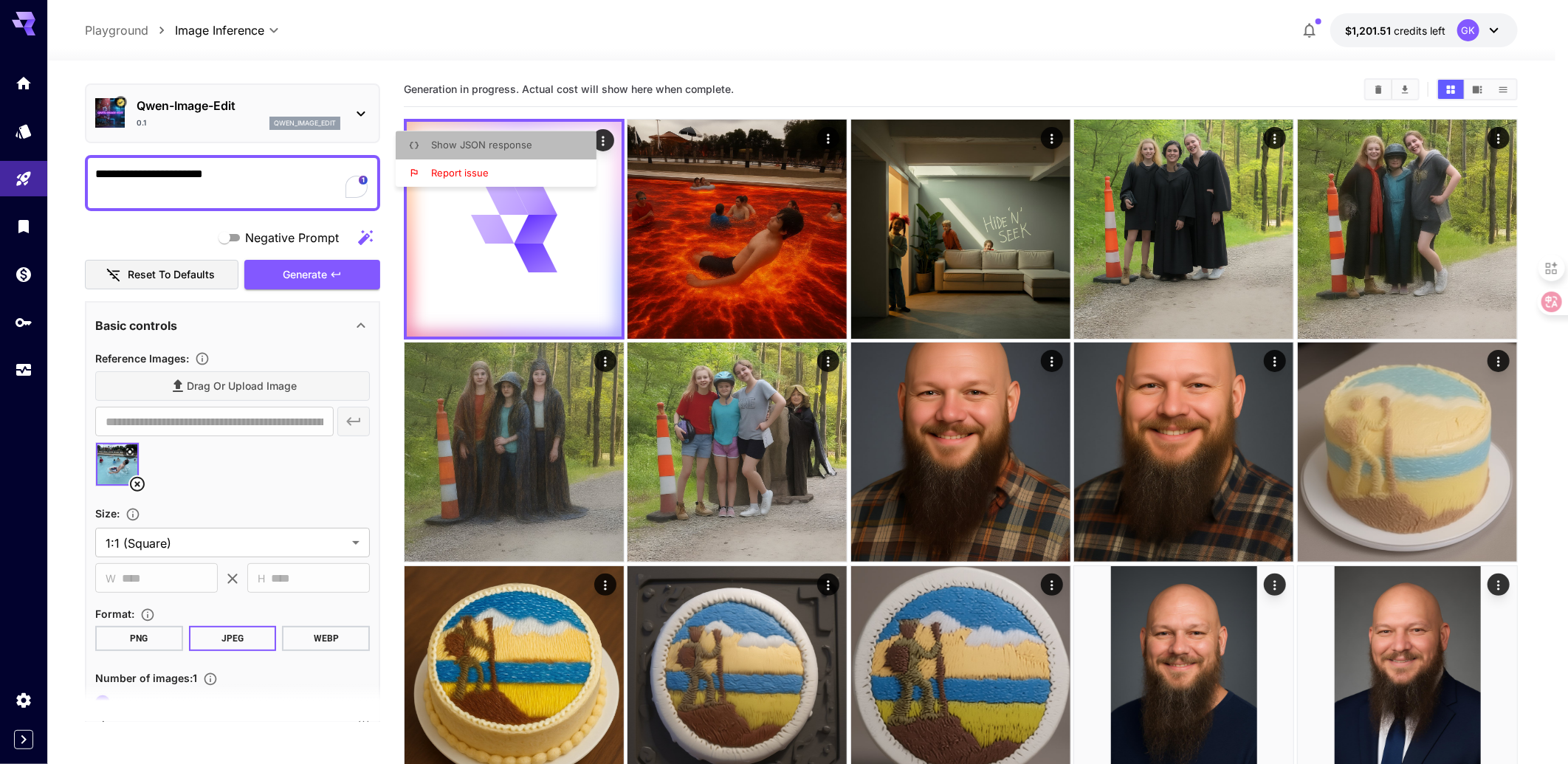
click at [541, 139] on li "Show JSON response" at bounding box center [500, 145] width 210 height 28
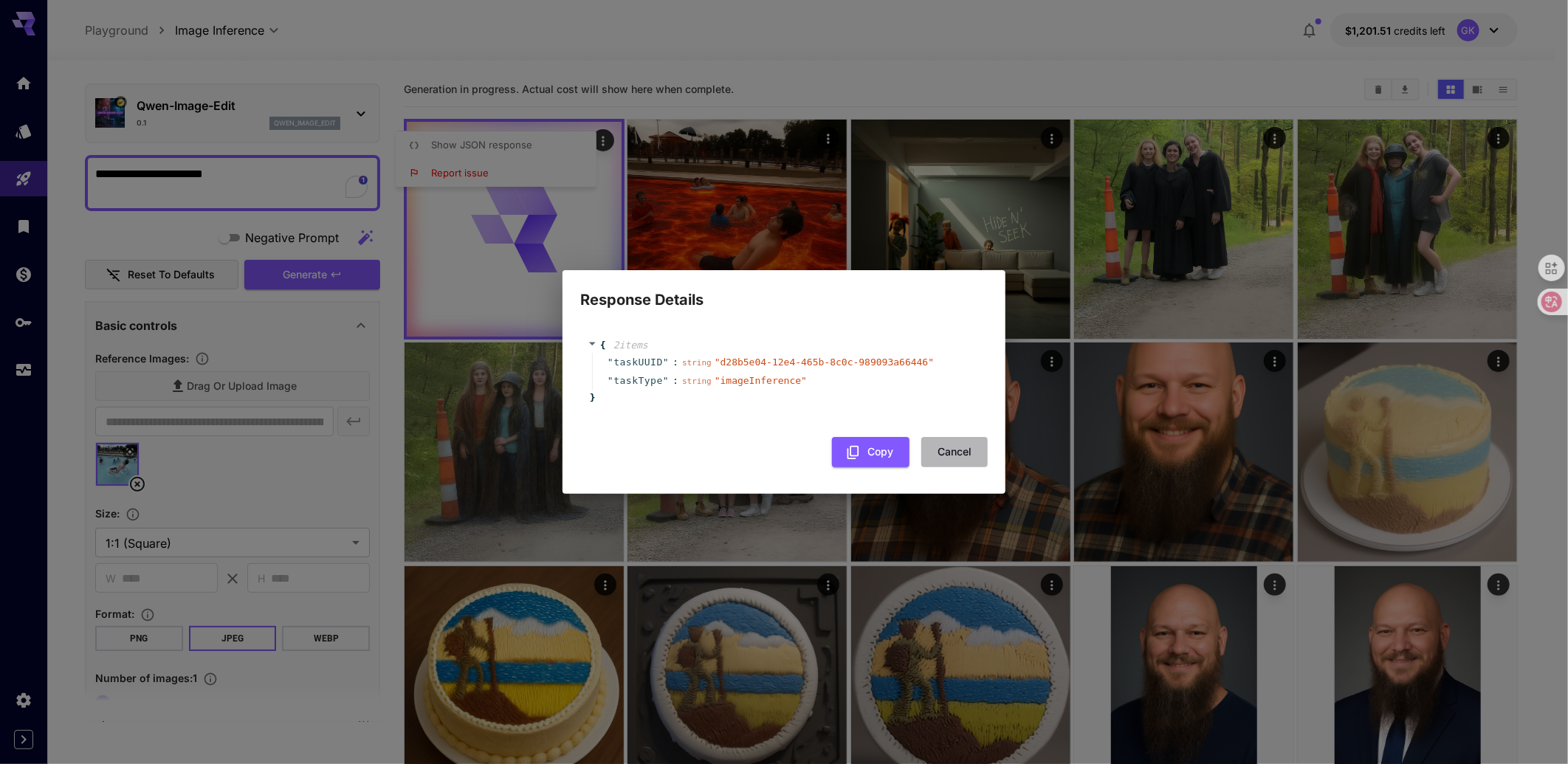
click at [968, 453] on button "Cancel" at bounding box center [953, 451] width 66 height 30
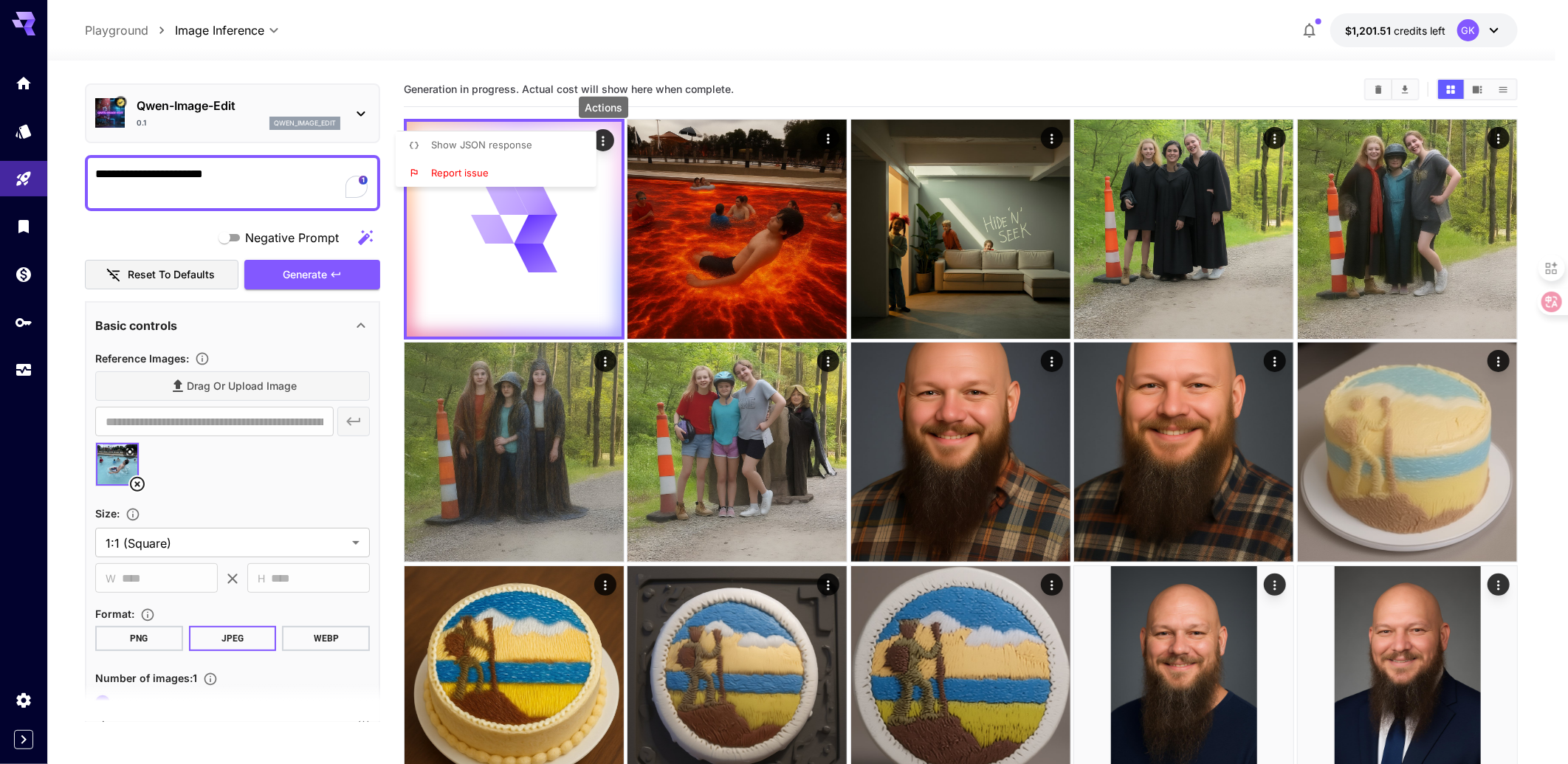
click at [582, 68] on div at bounding box center [784, 382] width 1568 height 764
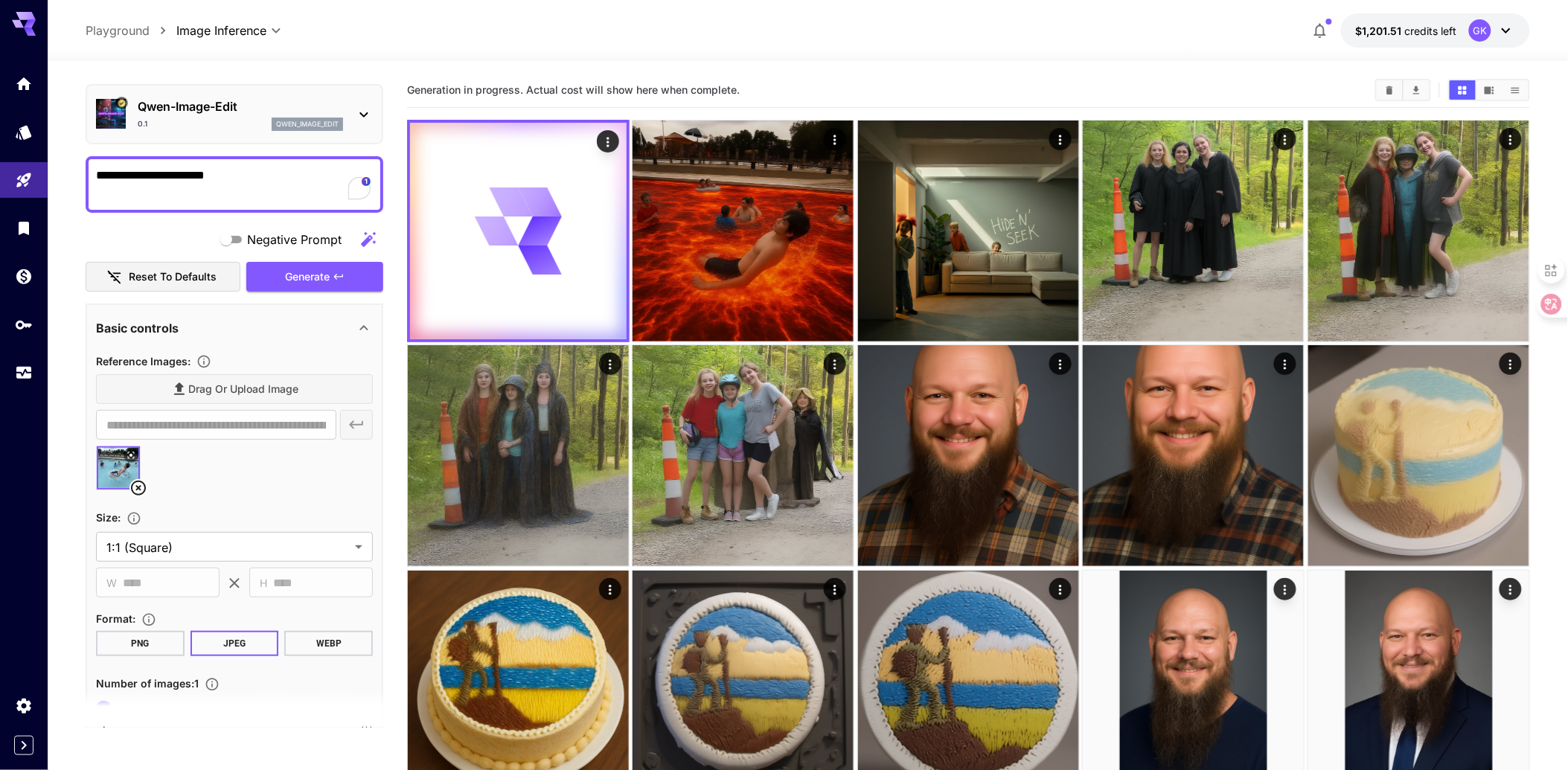
click at [270, 488] on div at bounding box center [234, 474] width 277 height 56
click at [1308, 97] on section "Generation in progress. Actual cost will show here when complete." at bounding box center [885, 90] width 956 height 15
